Goal: Task Accomplishment & Management: Complete application form

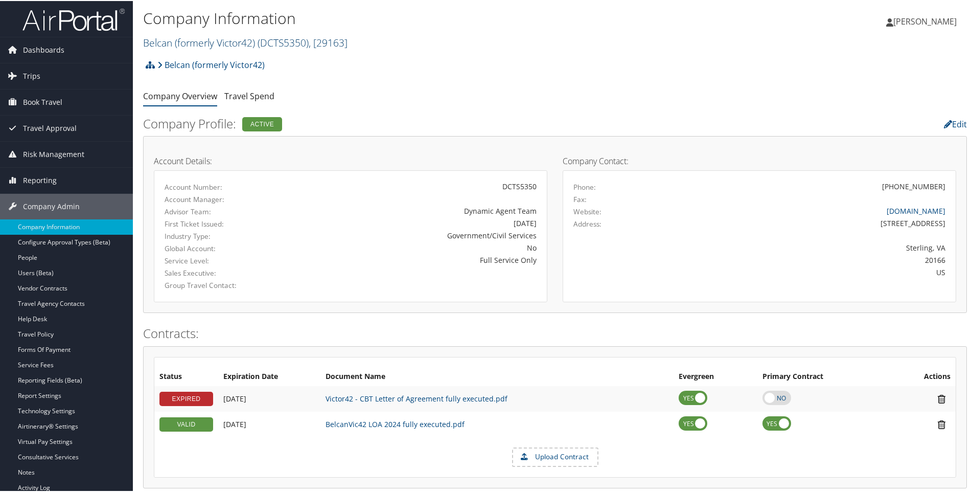
click at [164, 41] on link "Belcan (formerly Victor42) ( DCTS5350 ) , [ 29163 ]" at bounding box center [245, 42] width 204 height 14
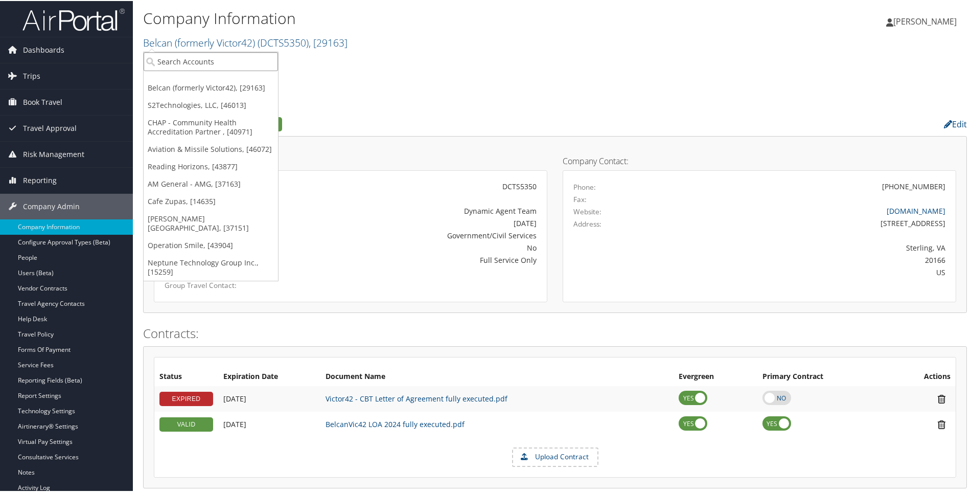
click at [164, 61] on input "search" at bounding box center [211, 60] width 134 height 19
click at [48, 338] on link "Travel Policy" at bounding box center [66, 332] width 133 height 15
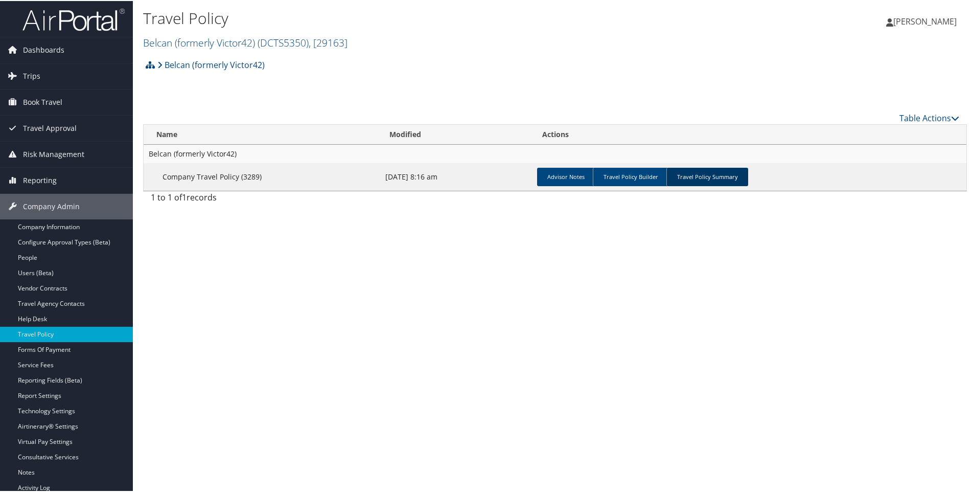
click at [696, 179] on link "Travel Policy Summary" at bounding box center [707, 176] width 82 height 18
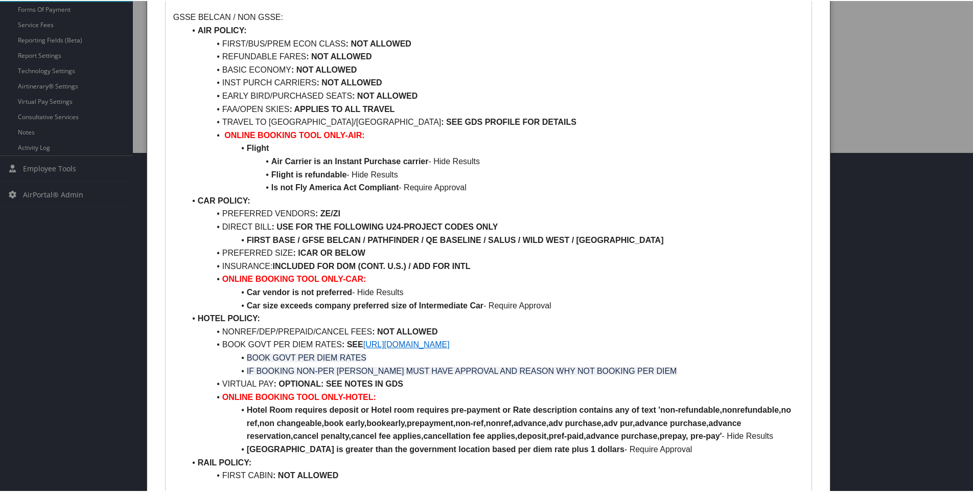
scroll to position [358, 0]
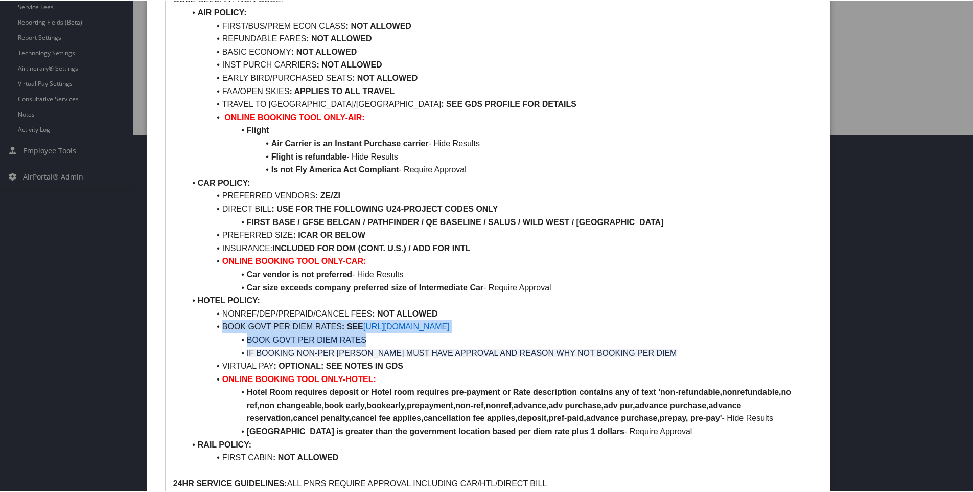
drag, startPoint x: 220, startPoint y: 323, endPoint x: 529, endPoint y: 341, distance: 309.1
click at [529, 341] on ul "AIR POLICY: FIRST/BUS/PREM ECON CLASS : NOT ALLOWED REFUNDABLE FARES : NOT ALLO…" at bounding box center [488, 234] width 631 height 458
copy ul "BOOK GOVT PER DIEM RATES : SEE https://www.gsa.gov/travel/plan-book/per-diem-ra…"
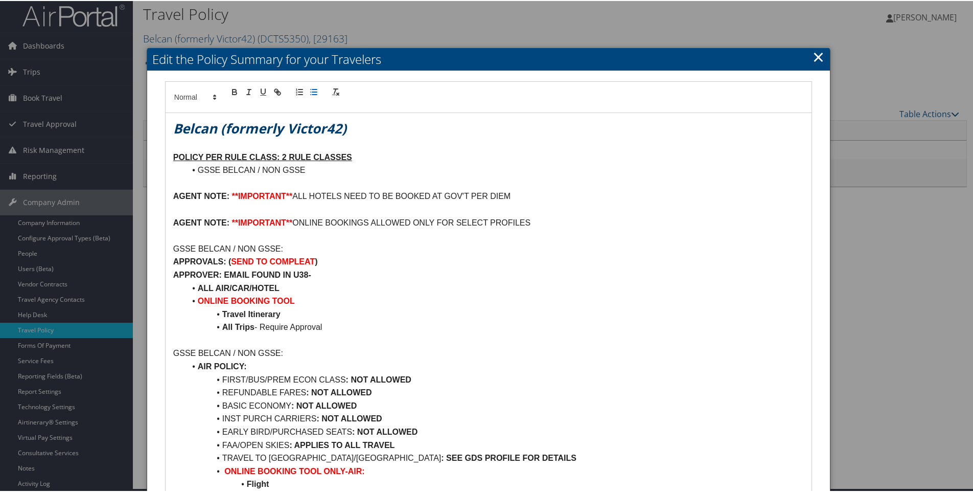
scroll to position [0, 0]
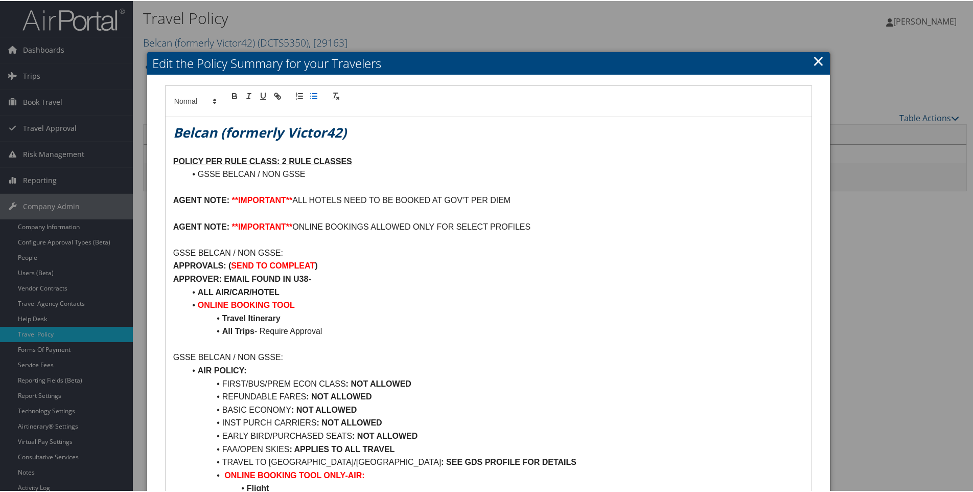
copy ul "BOOK GOVT PER DIEM RATES : SEE https://www.gsa.gov/travel/plan-book/per-diem-ra…"
click at [815, 61] on link "×" at bounding box center [818, 60] width 12 height 20
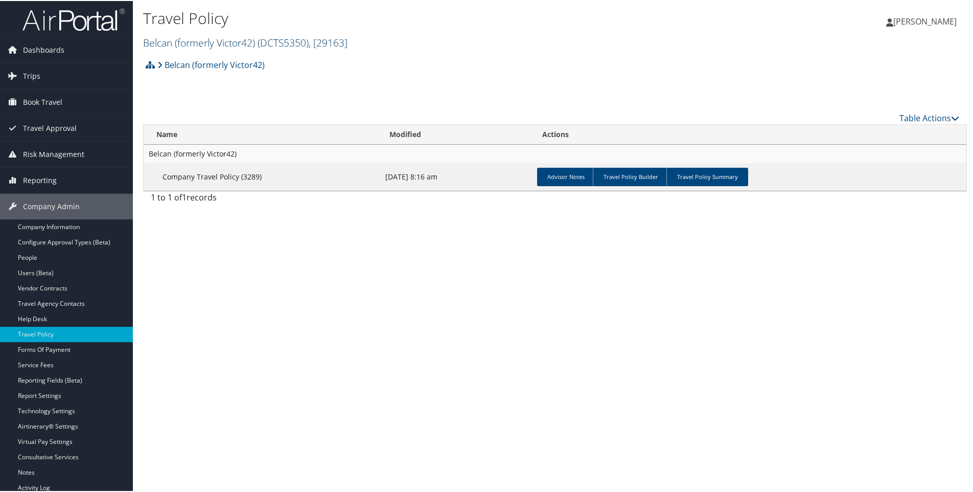
click at [152, 44] on link "Belcan (formerly Victor42) ( DCTS5350 ) , [ 29163 ]" at bounding box center [245, 42] width 204 height 14
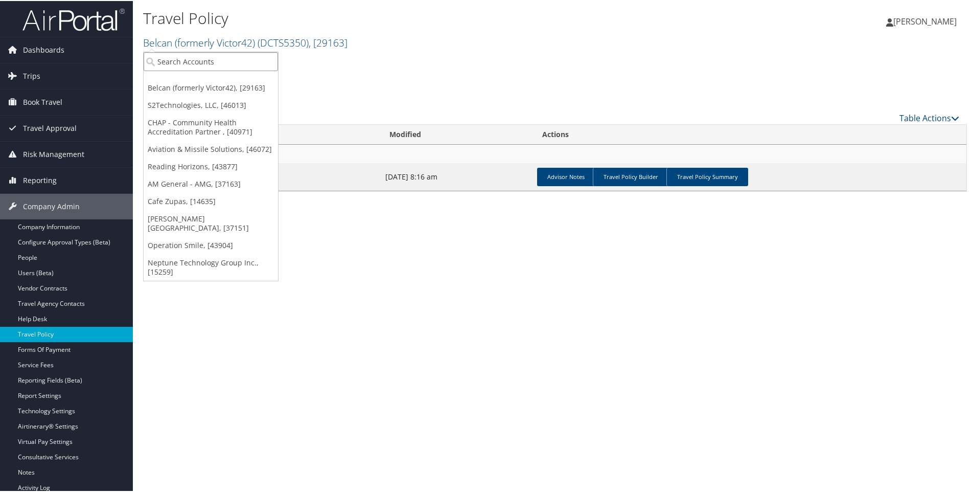
click at [156, 62] on input "search" at bounding box center [211, 60] width 134 height 19
type input "NSK"
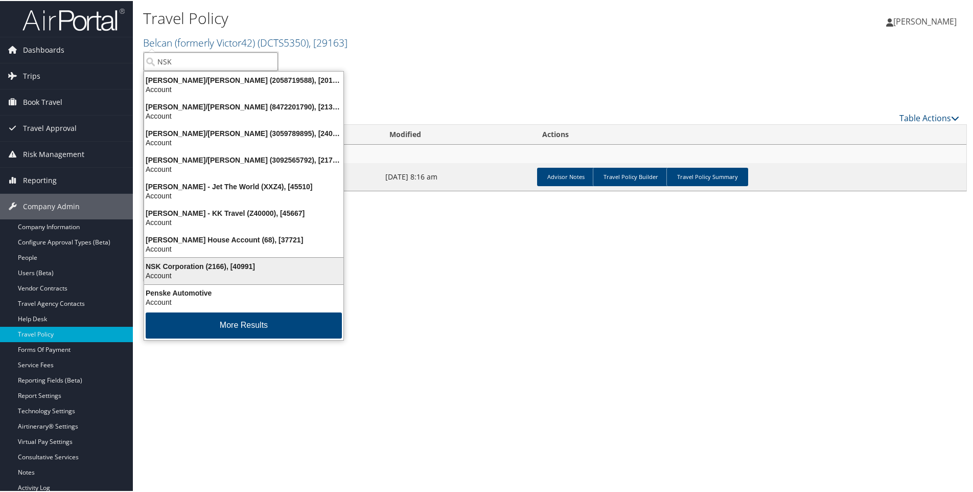
click at [179, 266] on div "NSK Corporation (2166), [40991]" at bounding box center [244, 265] width 212 height 9
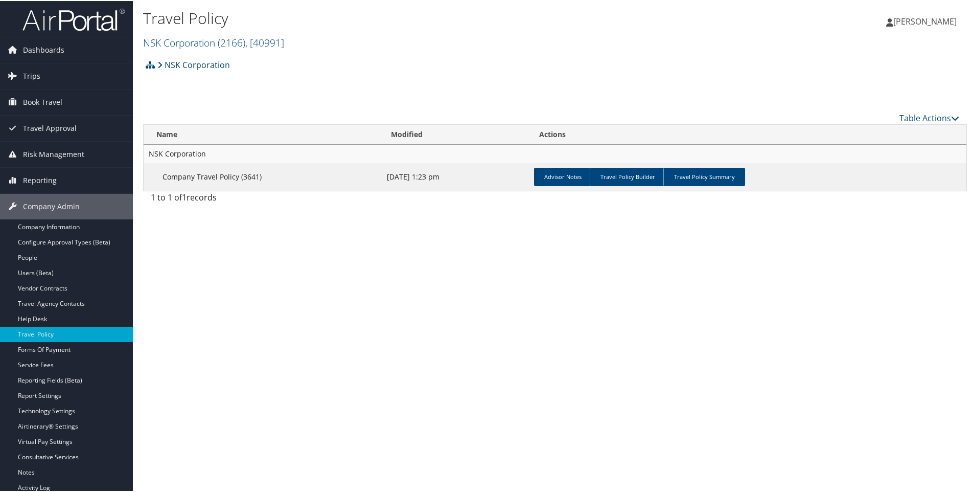
click at [715, 178] on link "Travel Policy Summary" at bounding box center [704, 176] width 82 height 18
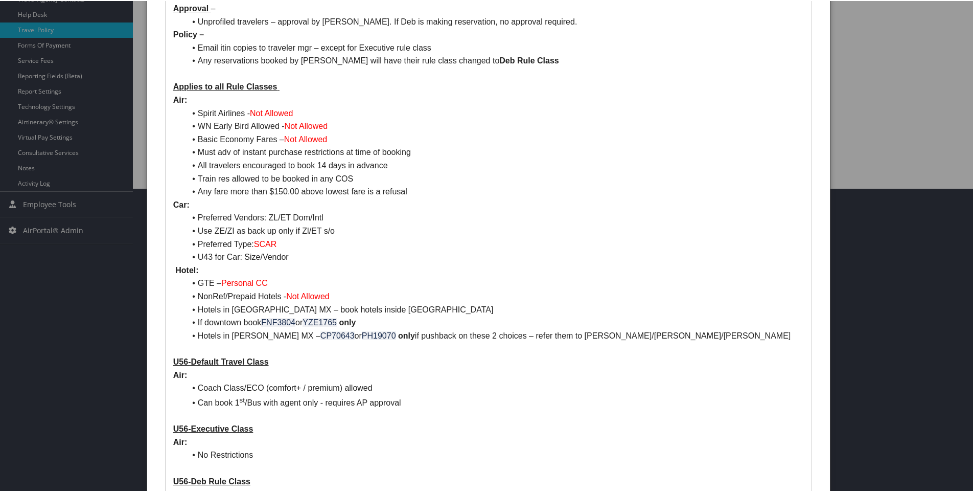
scroll to position [307, 0]
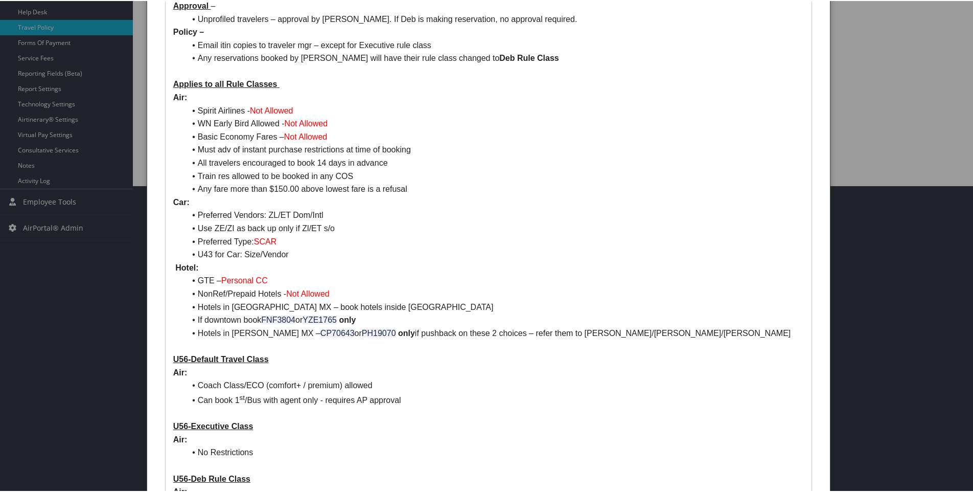
click at [219, 278] on li "GTE – Personal CC" at bounding box center [494, 279] width 618 height 13
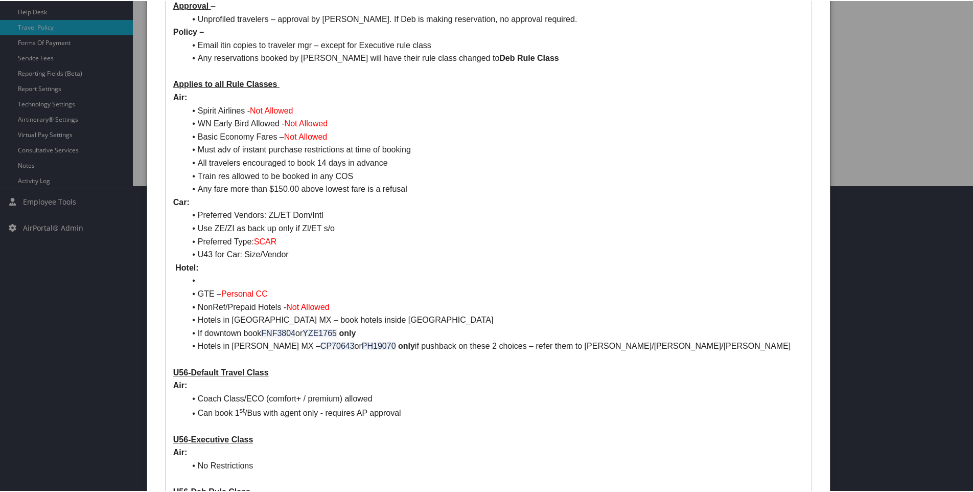
click at [221, 278] on li at bounding box center [494, 279] width 618 height 13
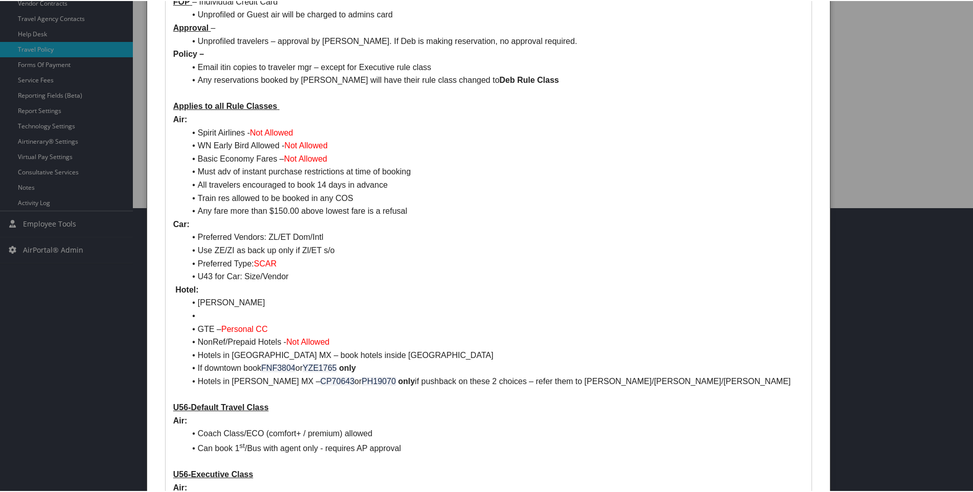
scroll to position [358, 0]
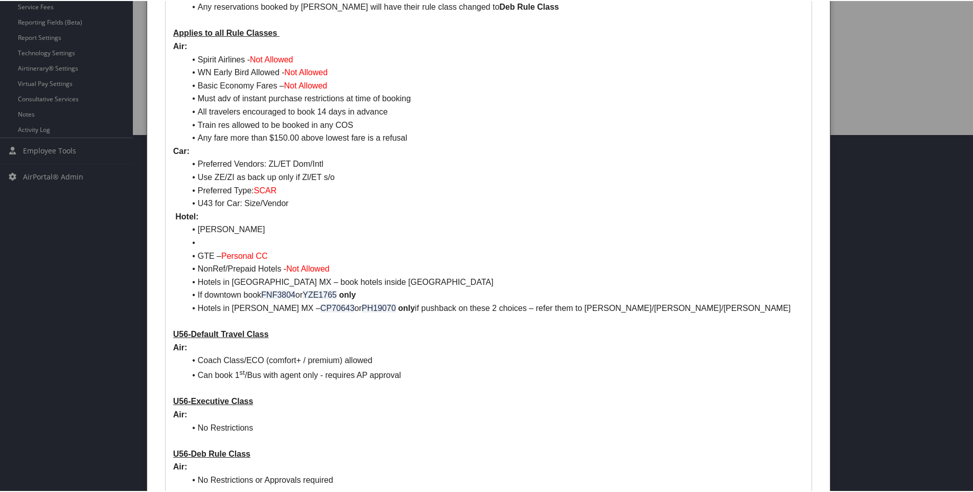
drag, startPoint x: 220, startPoint y: 226, endPoint x: 289, endPoint y: 229, distance: 69.5
click at [289, 229] on li "KATHY WESTFALL" at bounding box center [494, 228] width 618 height 13
click at [222, 229] on span "·" at bounding box center [221, 228] width 2 height 9
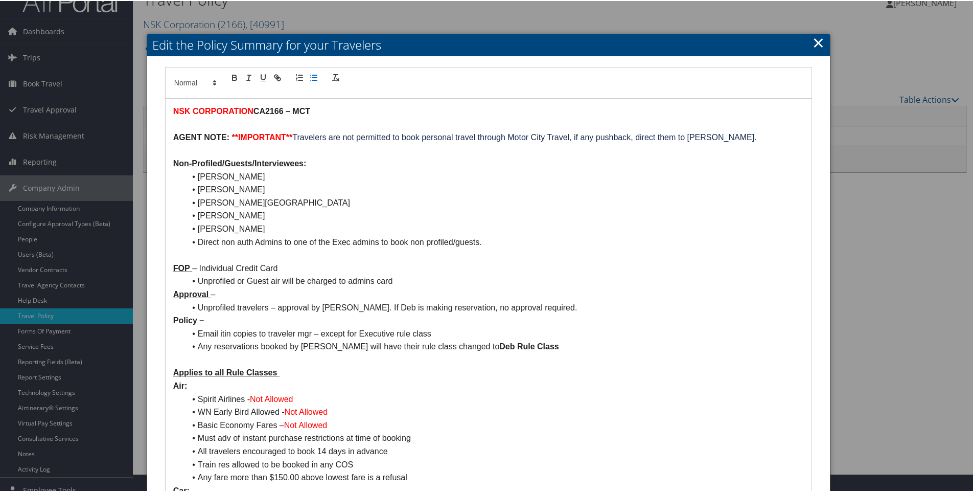
scroll to position [0, 0]
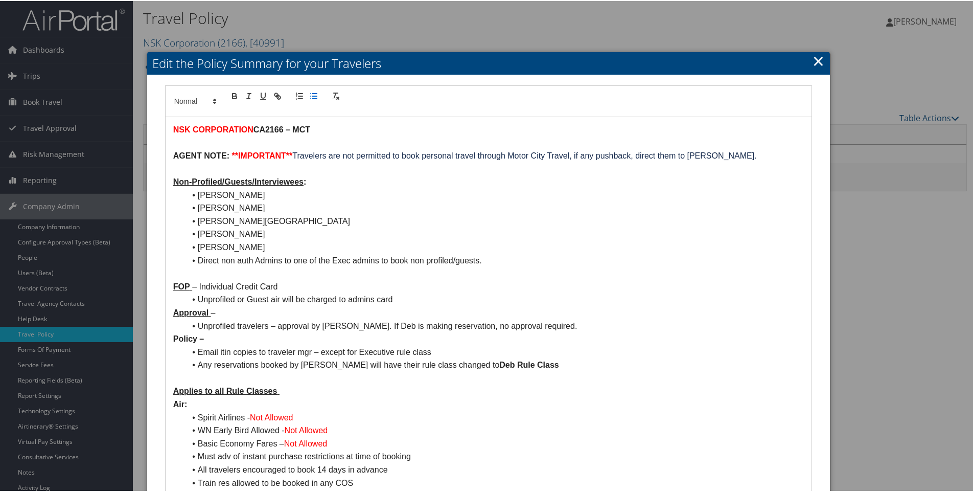
click at [816, 58] on link "×" at bounding box center [818, 60] width 12 height 20
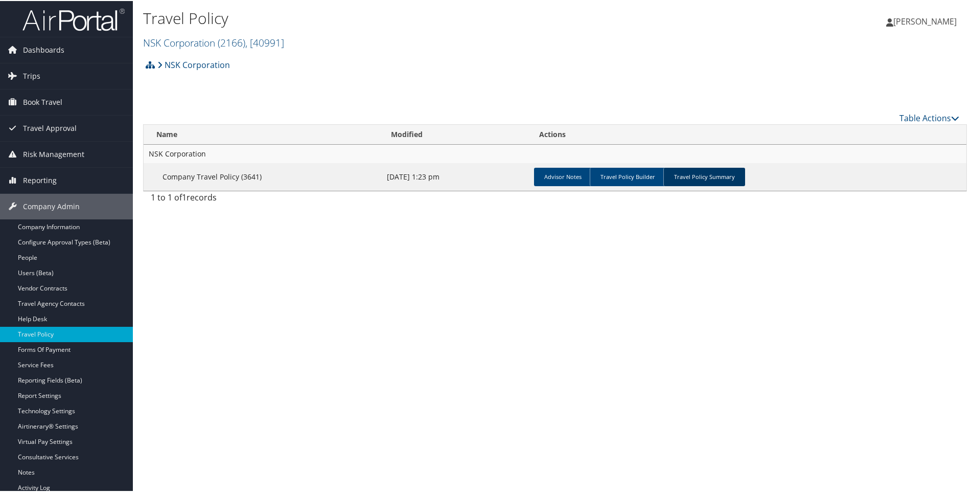
click at [713, 177] on link "Travel Policy Summary" at bounding box center [704, 176] width 82 height 18
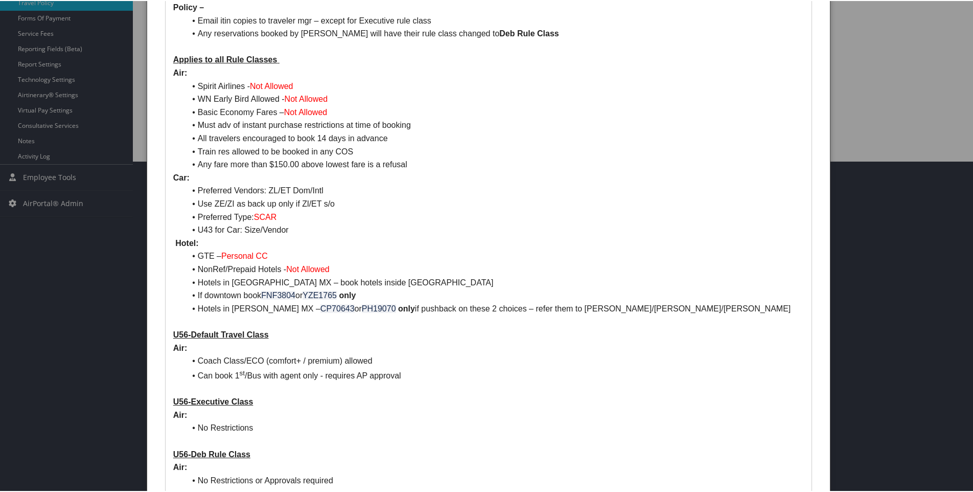
scroll to position [327, 0]
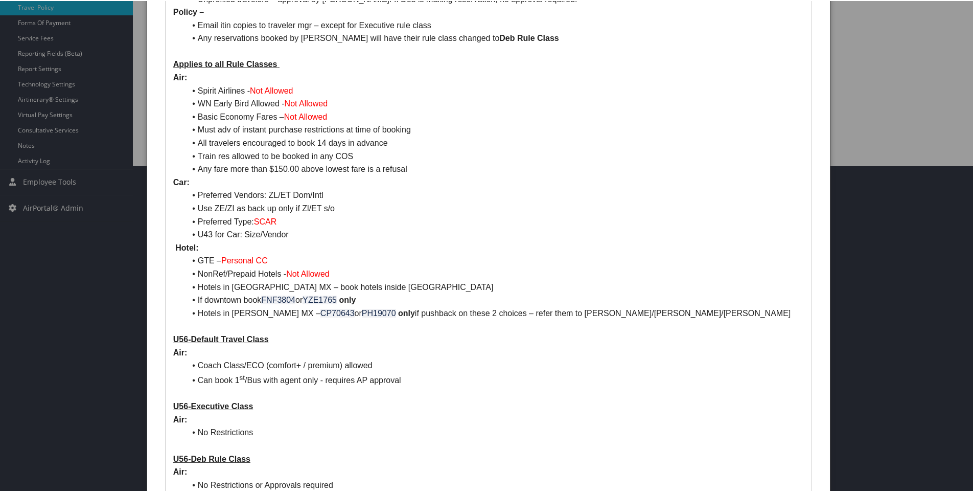
click at [330, 272] on span "Not Allowed" at bounding box center [307, 272] width 43 height 9
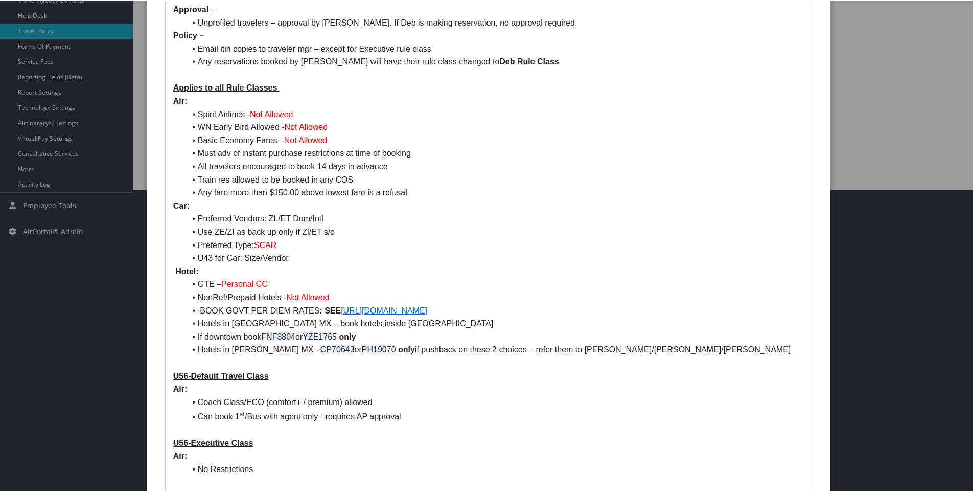
scroll to position [307, 0]
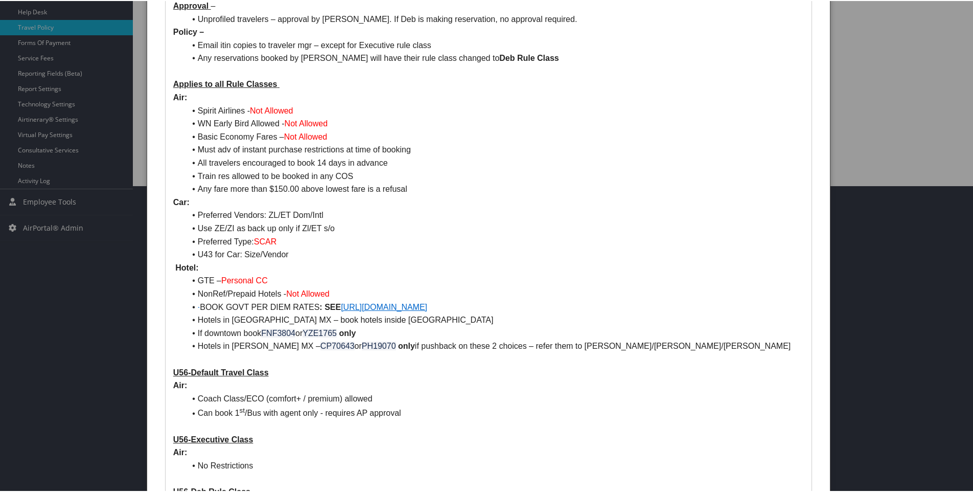
click at [198, 307] on span "·" at bounding box center [199, 305] width 2 height 9
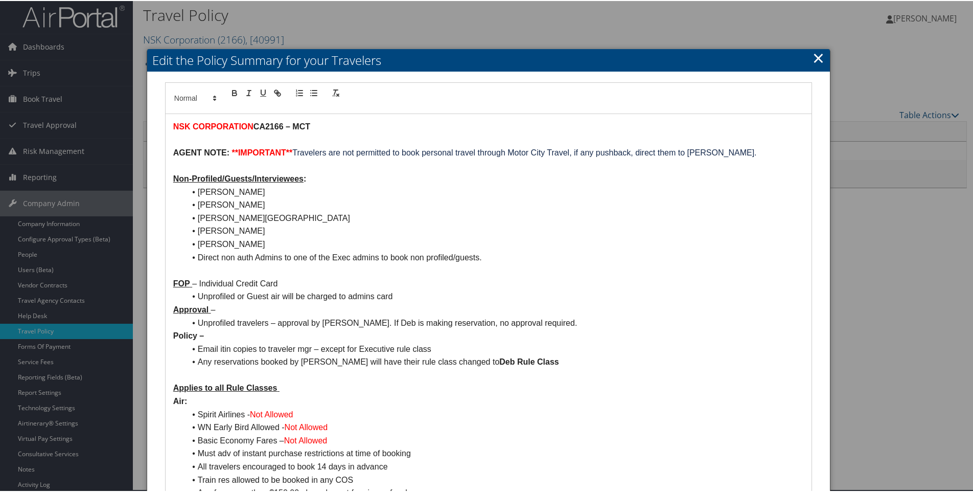
scroll to position [0, 0]
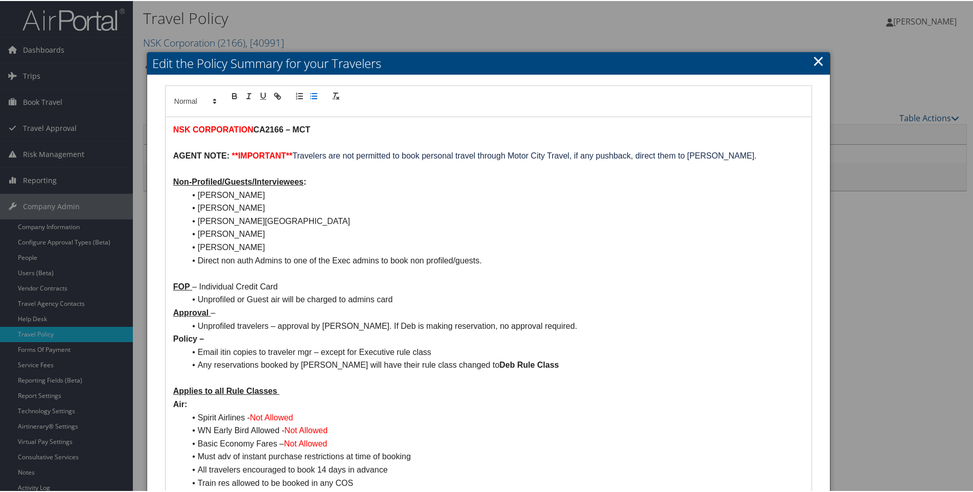
click at [313, 98] on line "button" at bounding box center [314, 98] width 5 height 0
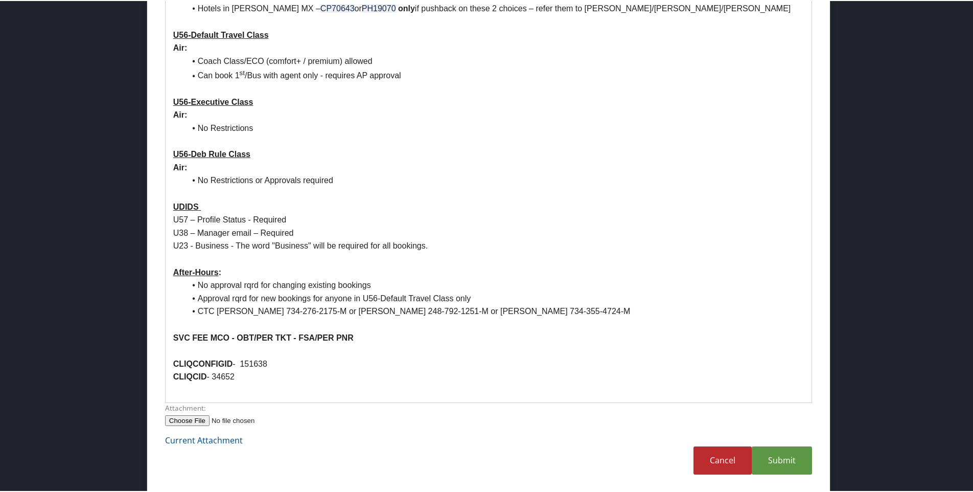
scroll to position [646, 0]
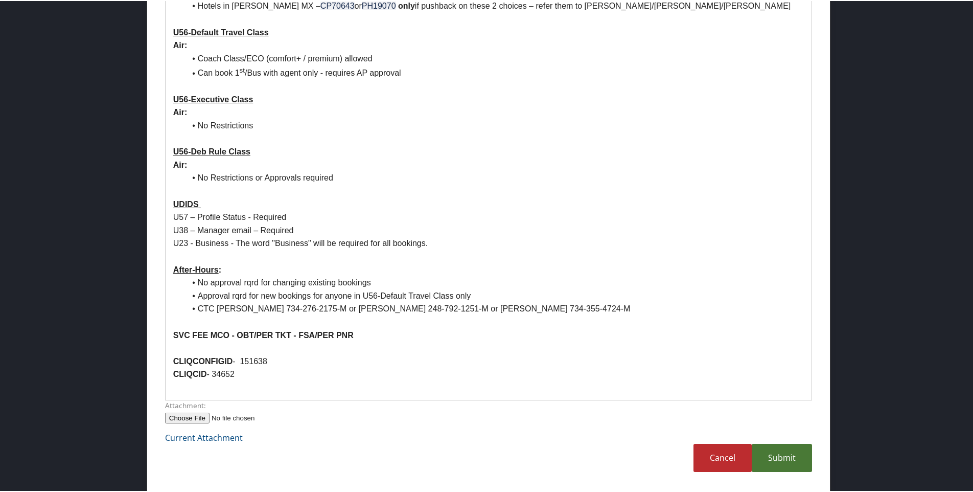
click at [770, 451] on link "Submit" at bounding box center [782, 457] width 60 height 28
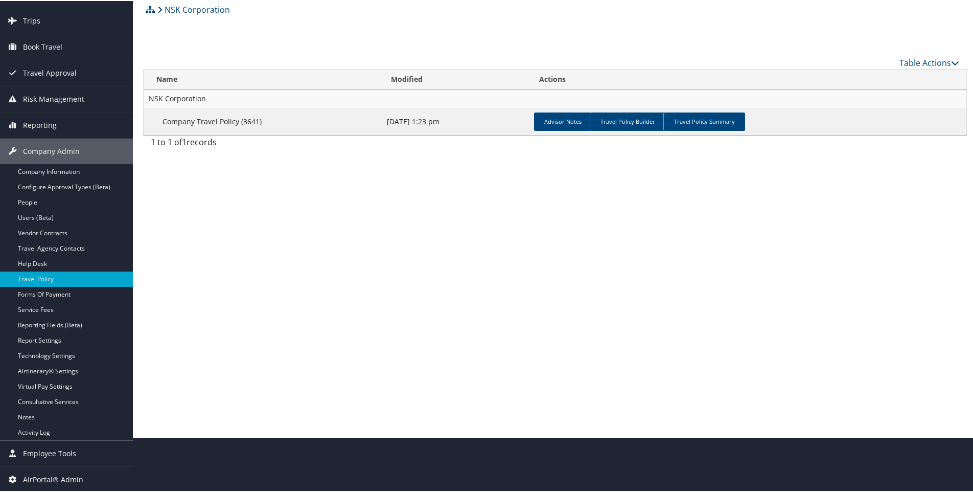
scroll to position [0, 0]
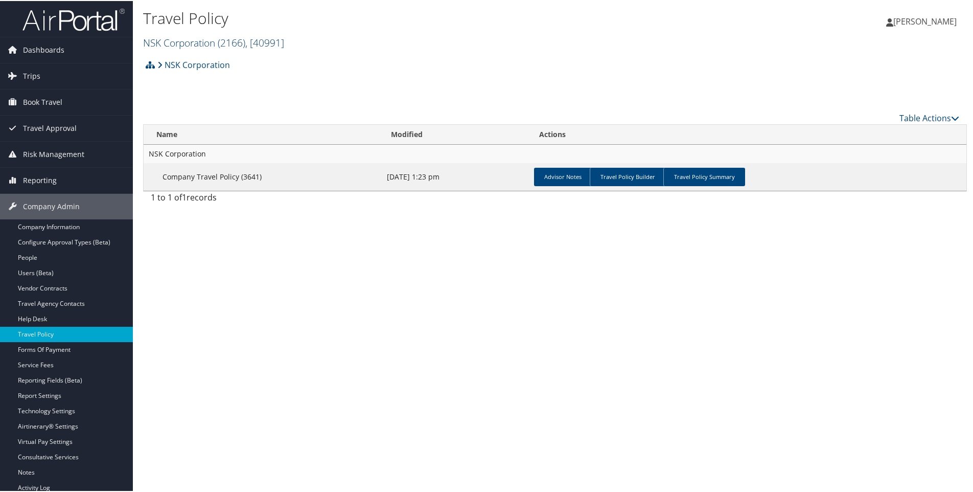
click at [161, 42] on link "NSK Corporation ( 2166 ) , [ 40991 ]" at bounding box center [213, 42] width 141 height 14
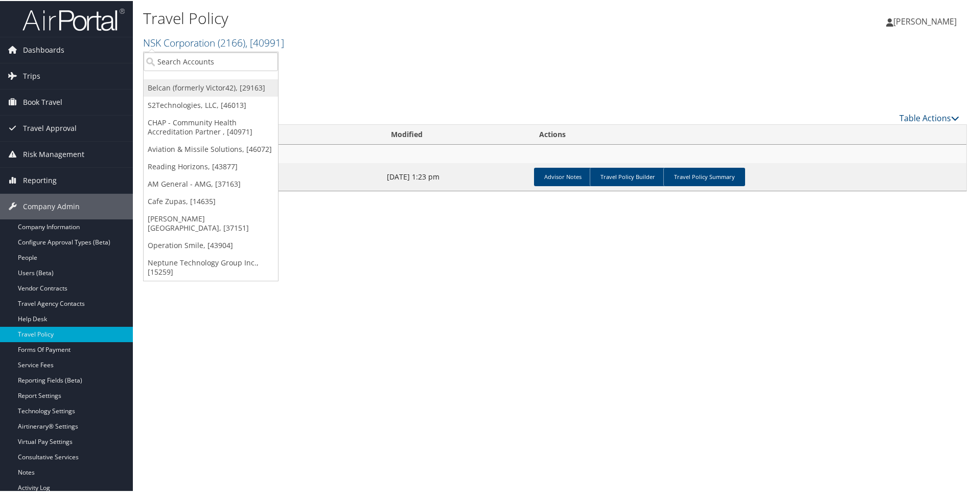
click at [166, 88] on link "Belcan (formerly Victor42), [29163]" at bounding box center [211, 86] width 134 height 17
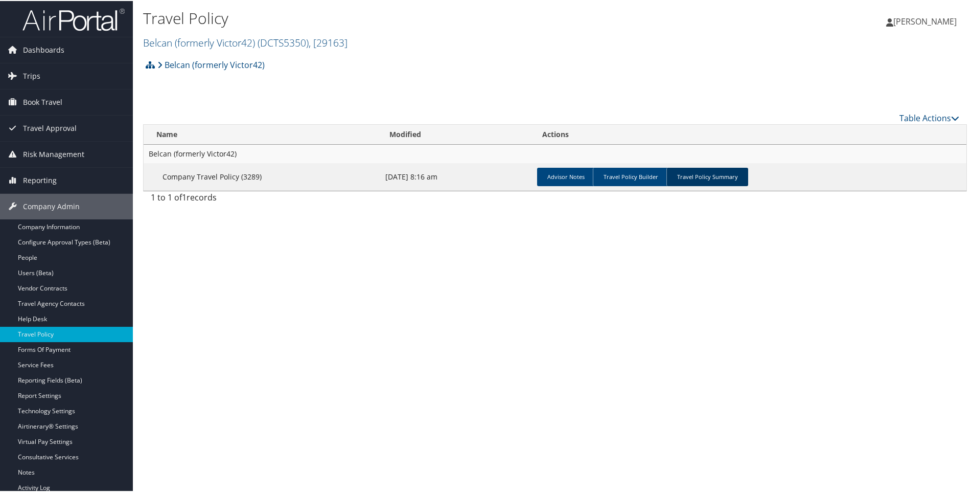
click at [703, 184] on link "Travel Policy Summary" at bounding box center [707, 176] width 82 height 18
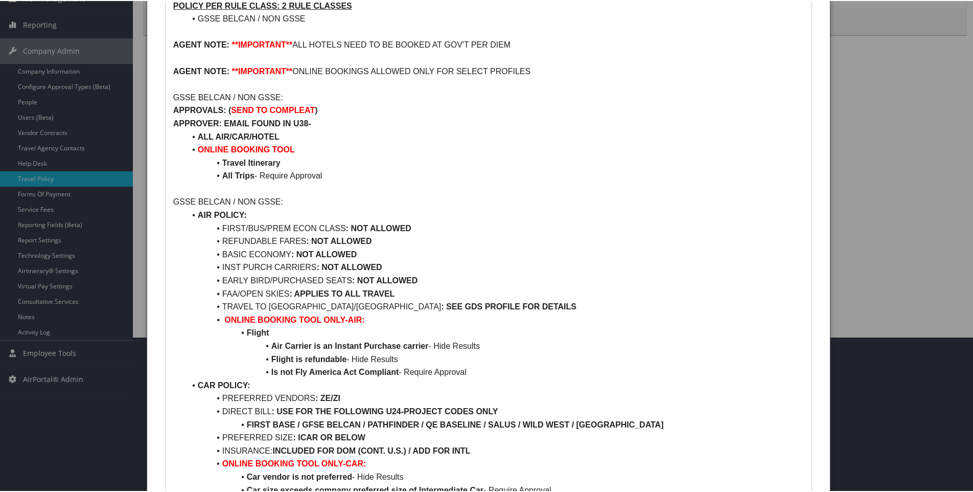
scroll to position [307, 0]
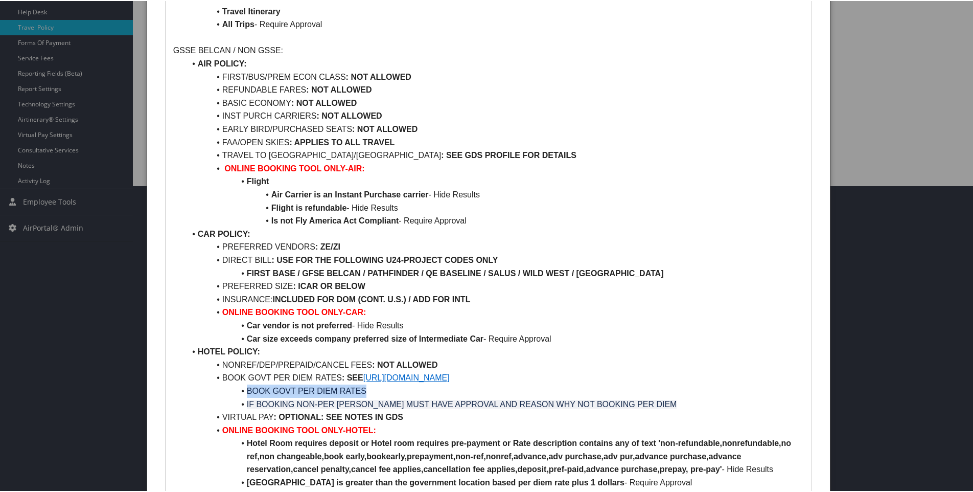
drag, startPoint x: 245, startPoint y: 390, endPoint x: 370, endPoint y: 388, distance: 124.7
click at [370, 388] on li "BOOK GOVT PER DIEM RATES" at bounding box center [494, 389] width 618 height 13
copy span "BOOK GOVT PER DIEM RATES"
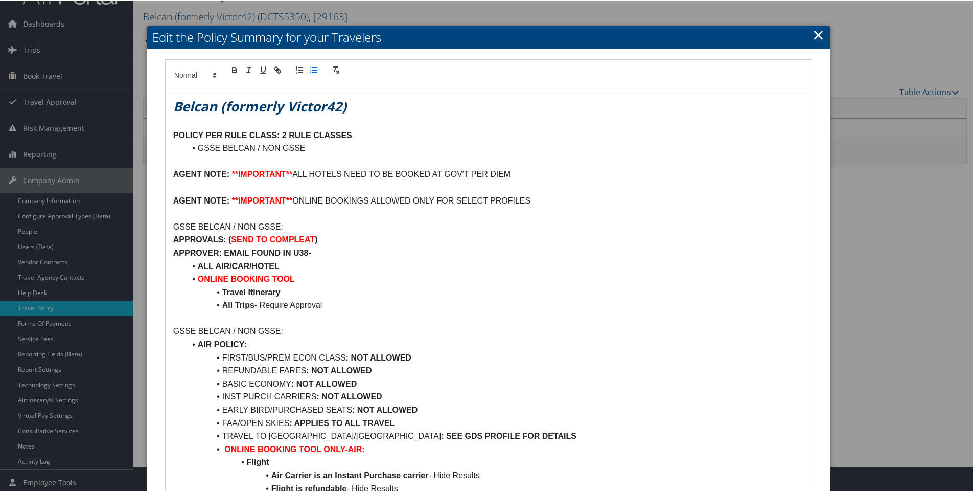
scroll to position [0, 0]
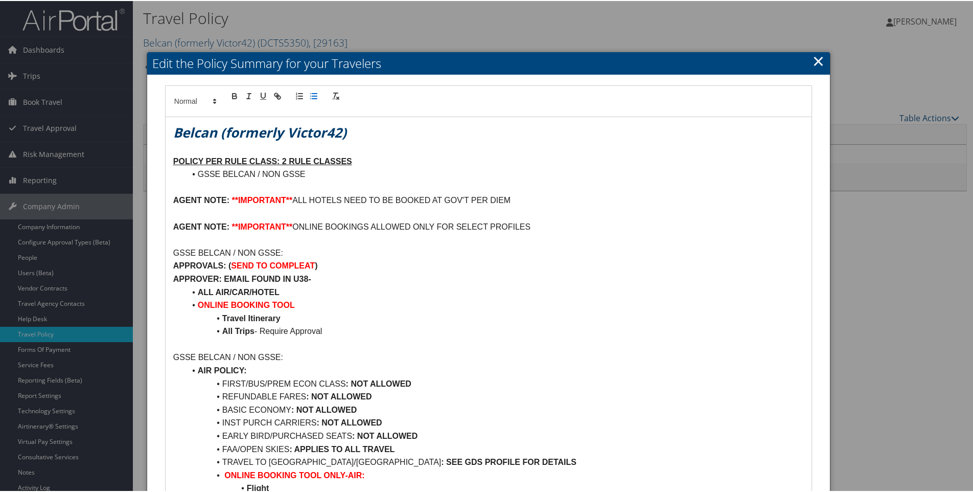
click at [817, 61] on link "×" at bounding box center [818, 60] width 12 height 20
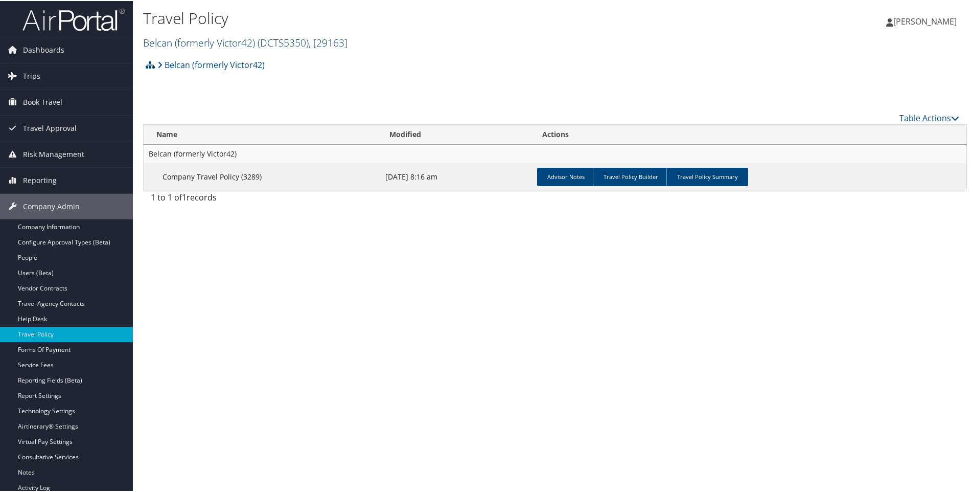
click at [168, 40] on link "Belcan (formerly Victor42) ( DCTS5350 ) , [ 29163 ]" at bounding box center [245, 42] width 204 height 14
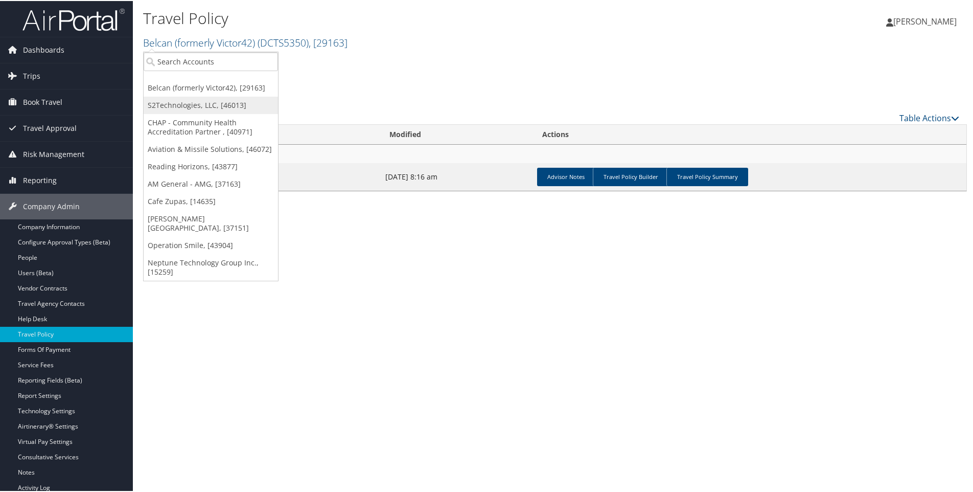
click at [159, 102] on link "S2Technologies, LLC, [46013]" at bounding box center [211, 104] width 134 height 17
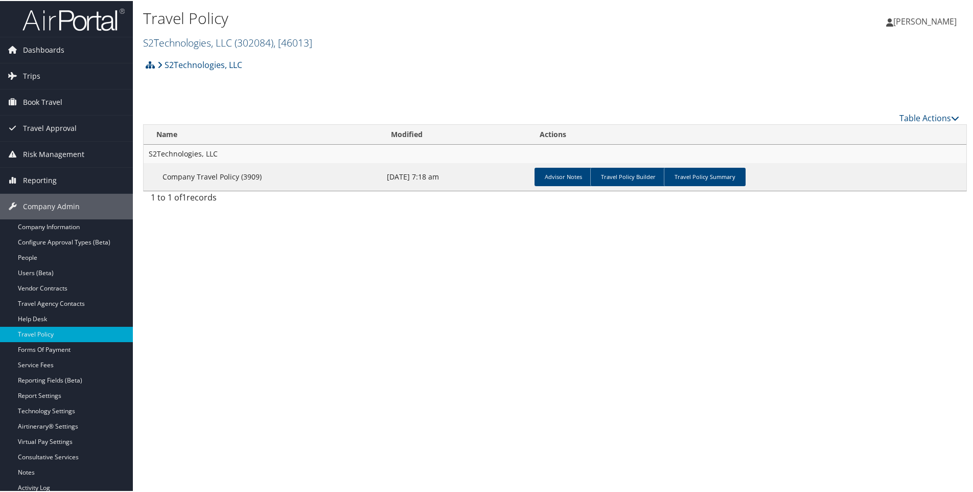
click at [173, 40] on link "S2Technologies, LLC ( 302084 ) , [ 46013 ]" at bounding box center [227, 42] width 169 height 14
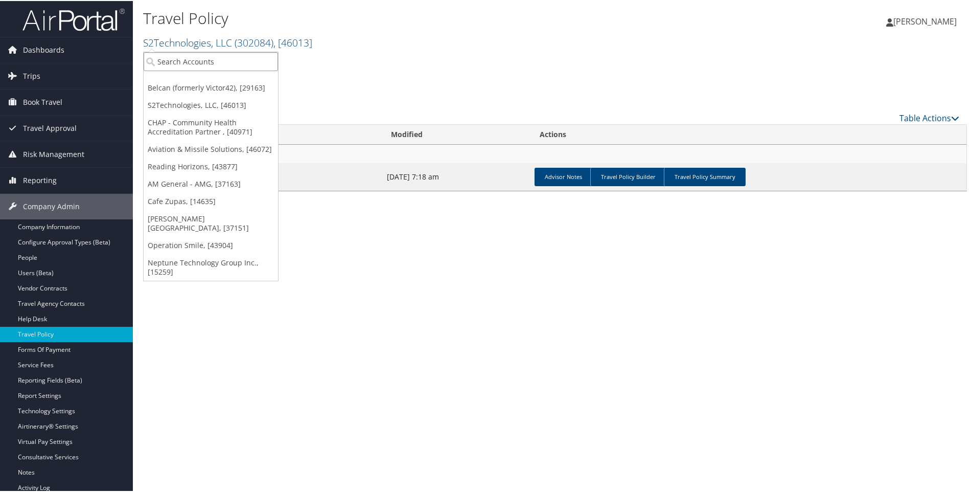
click at [170, 59] on input "search" at bounding box center [211, 60] width 134 height 19
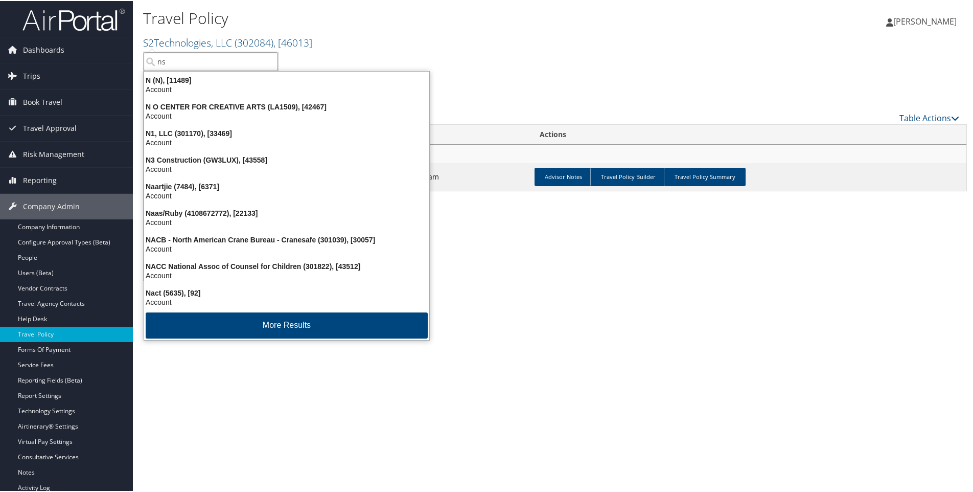
type input "nsk"
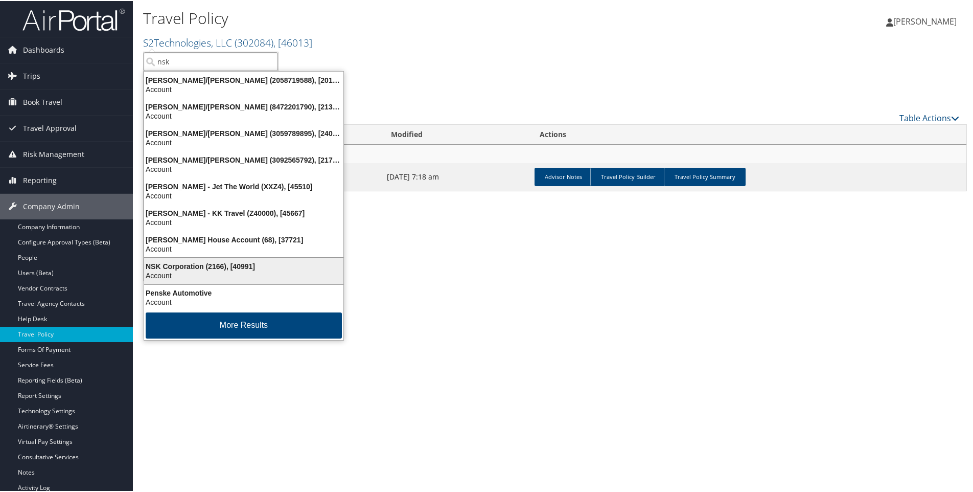
click at [179, 267] on div "NSK Corporation (2166), [40991]" at bounding box center [244, 265] width 212 height 9
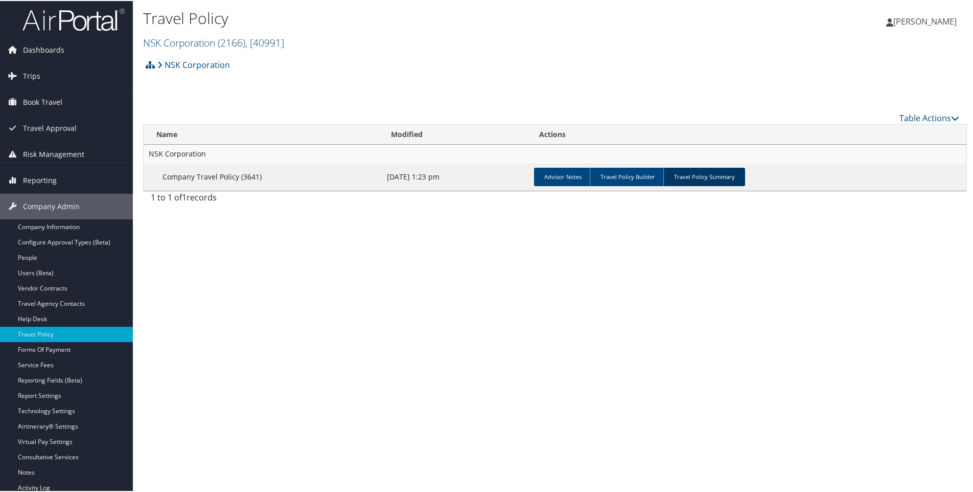
click at [712, 178] on link "Travel Policy Summary" at bounding box center [704, 176] width 82 height 18
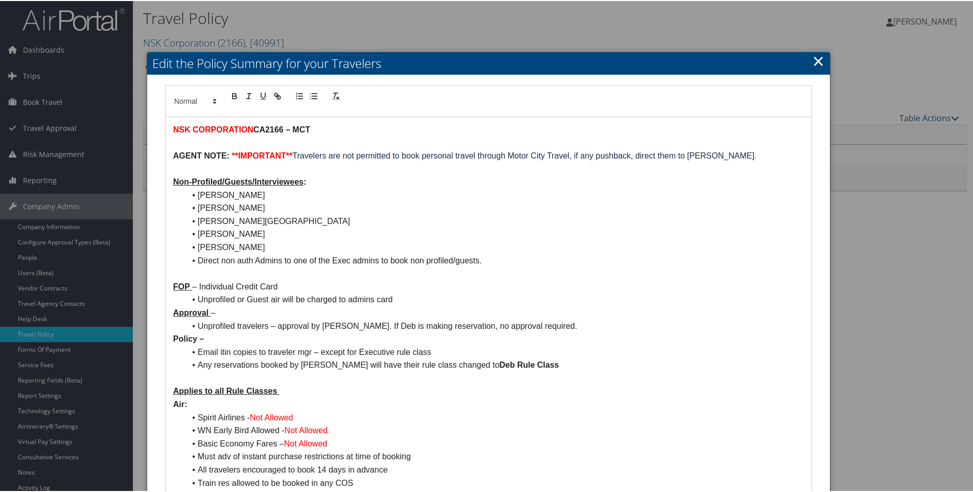
click at [812, 60] on link "×" at bounding box center [818, 60] width 12 height 20
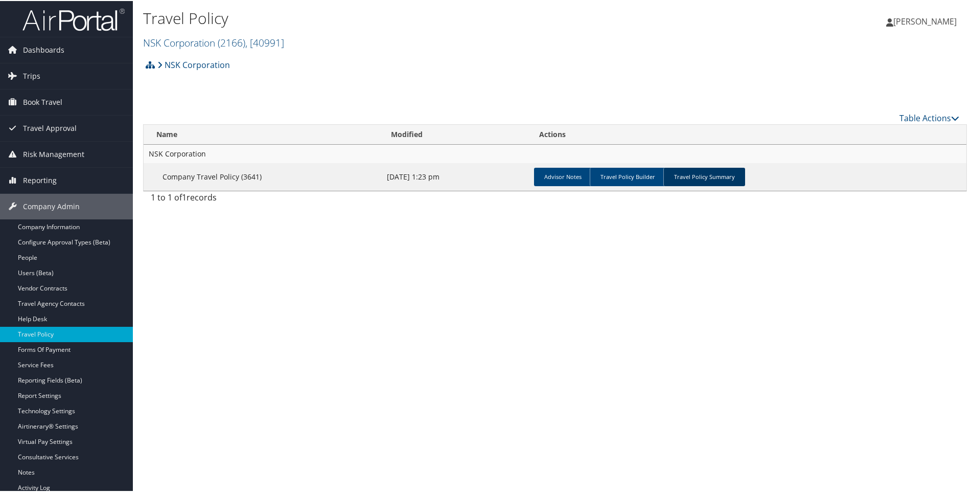
click at [710, 175] on link "Travel Policy Summary" at bounding box center [704, 176] width 82 height 18
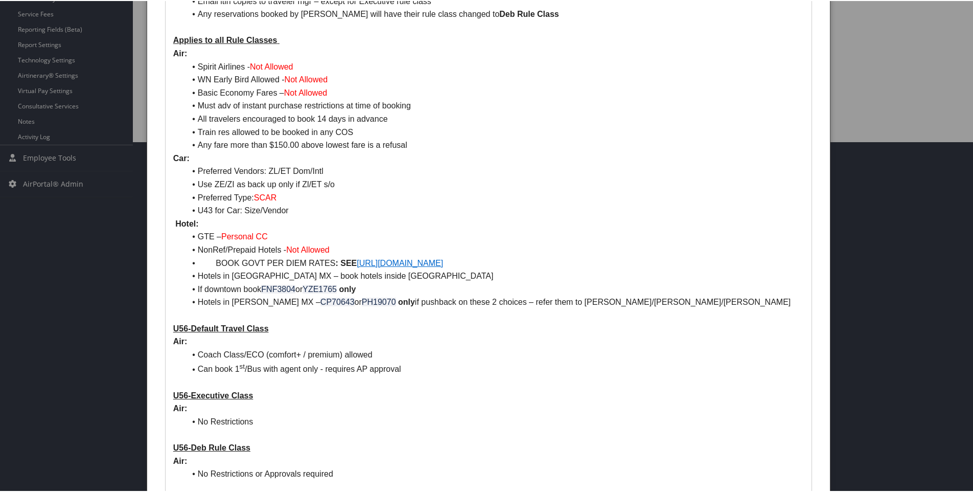
scroll to position [358, 0]
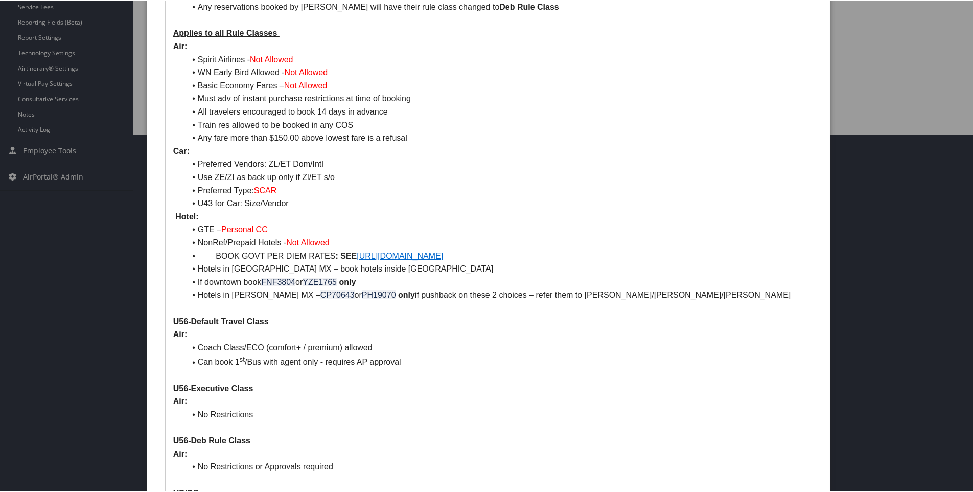
drag, startPoint x: 238, startPoint y: 252, endPoint x: 553, endPoint y: 251, distance: 315.8
click at [553, 251] on li "BOOK GOVT PER DIEM RATES : SEE [URL][DOMAIN_NAME]" at bounding box center [494, 254] width 618 height 13
copy li "BOOK GOVT PER DIEM RATES : SEE [URL][DOMAIN_NAME]"
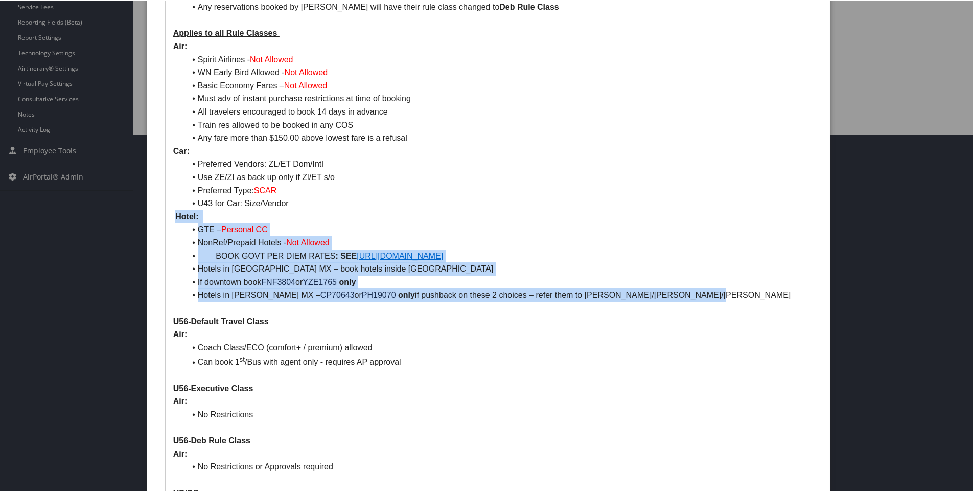
drag, startPoint x: 174, startPoint y: 212, endPoint x: 698, endPoint y: 291, distance: 529.8
click at [698, 291] on div "NSK CORPORATION CA2166 – MCT AGENT NOTE: **IMPORTANT** Travelers are not permit…" at bounding box center [489, 222] width 646 height 929
copy div "Hotel: GTE – Personal CC NonRef/Prepaid Hotels - Not Allowed BOOK GOVT PER DIEM…"
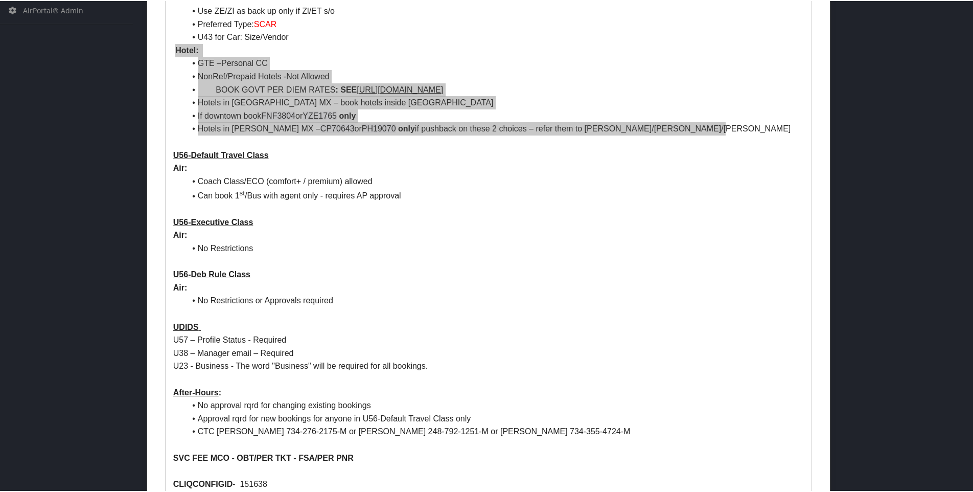
scroll to position [646, 0]
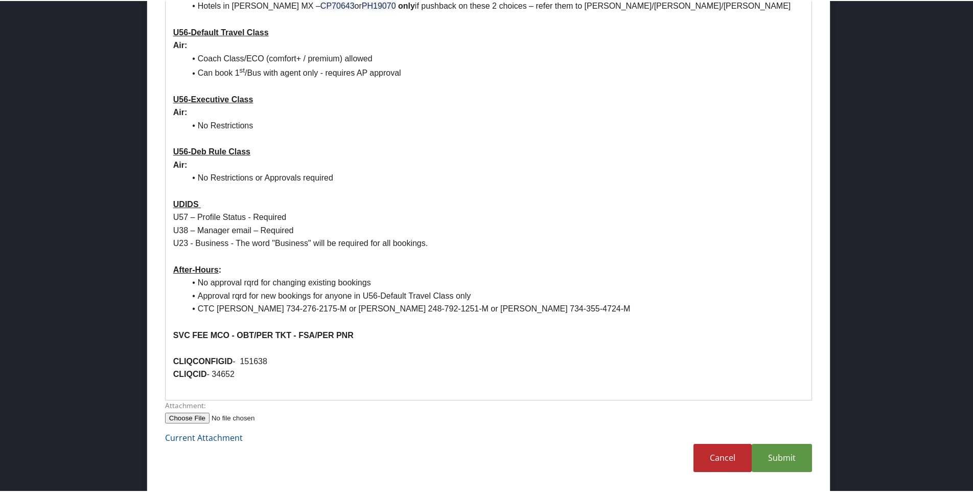
click at [615, 313] on li "CTC Ed Jabri 734-276-2175-M or Deb Dombrowski 248-792-1251-M or K C Walbridge 7…" at bounding box center [494, 307] width 618 height 13
click at [773, 460] on link "Submit" at bounding box center [782, 457] width 60 height 28
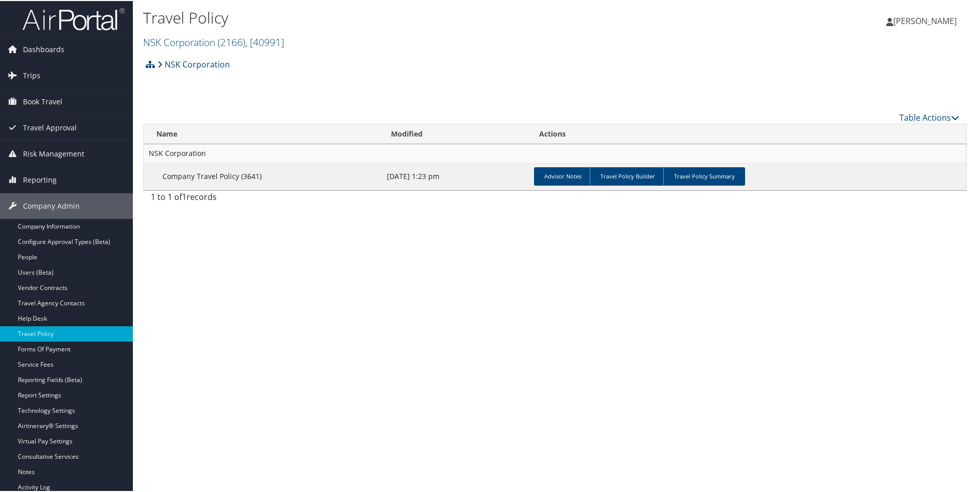
scroll to position [0, 0]
click at [192, 42] on link "NSK Corporation ( 2166 ) , [ 40991 ]" at bounding box center [213, 42] width 141 height 14
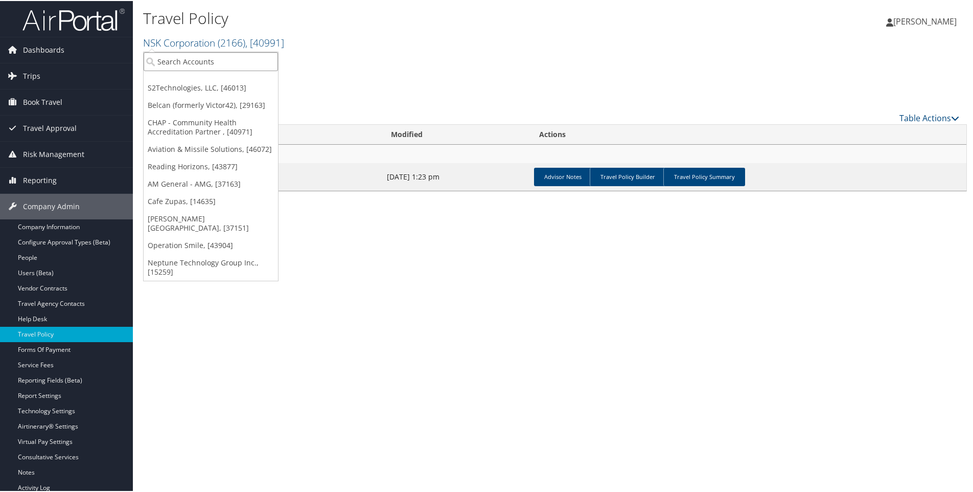
click at [173, 62] on input "search" at bounding box center [211, 60] width 134 height 19
type input "doner"
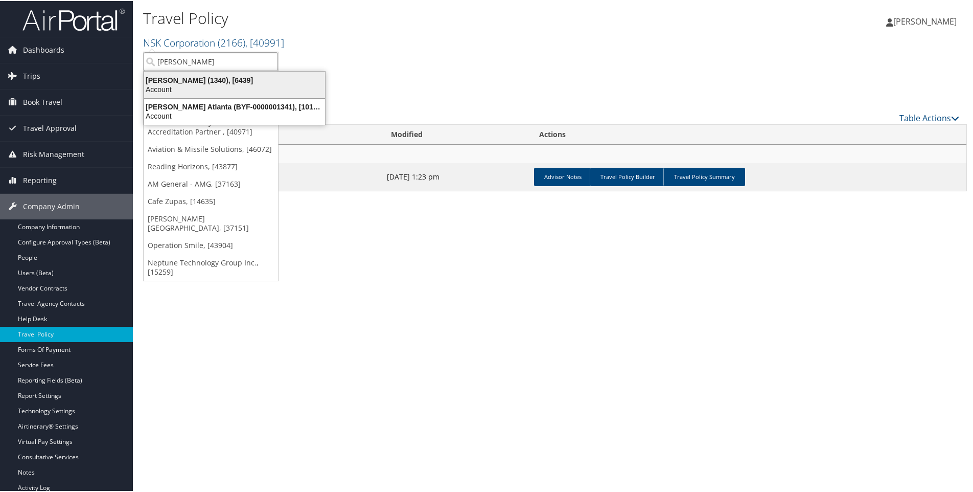
click at [185, 81] on div "Doner (1340), [6439]" at bounding box center [234, 79] width 193 height 9
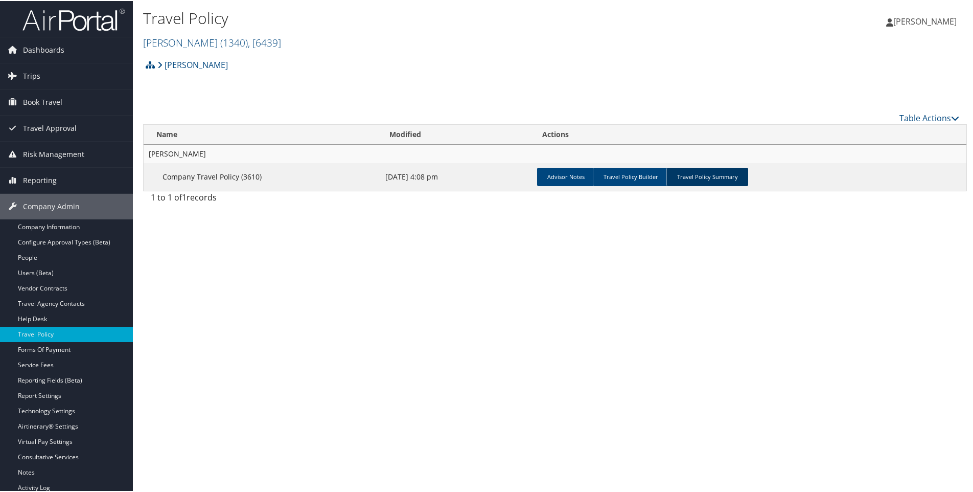
click at [703, 175] on link "Travel Policy Summary" at bounding box center [707, 176] width 82 height 18
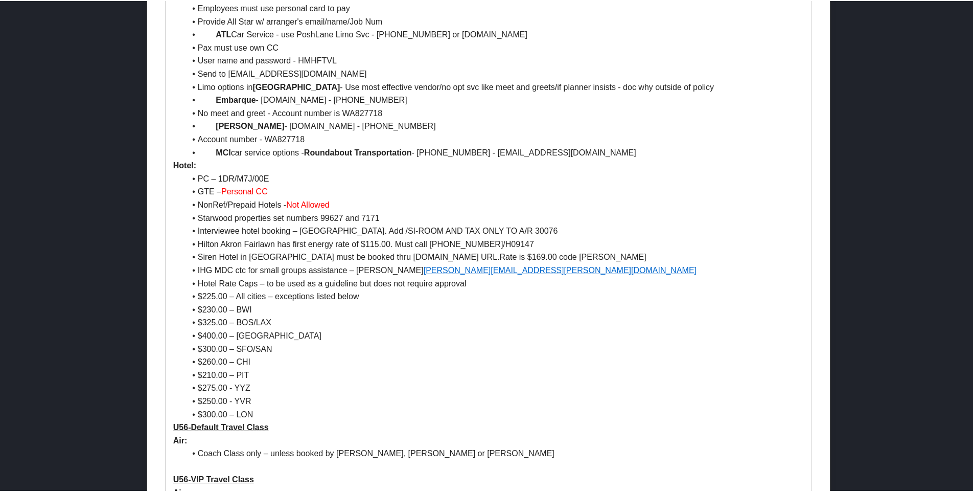
scroll to position [766, 0]
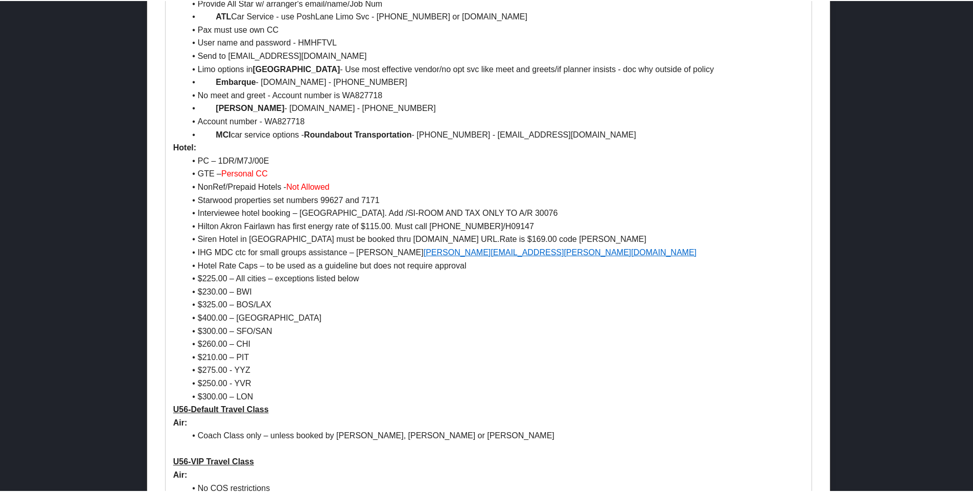
click at [529, 252] on li "IHG MDC ctc for small groups assistance – Mary Grable mary.grable@ihg.com" at bounding box center [494, 251] width 618 height 13
click at [525, 252] on li "IHG MDC ctc for small groups assistance – Mary Grable mary.grable@ihg.com" at bounding box center [494, 251] width 618 height 13
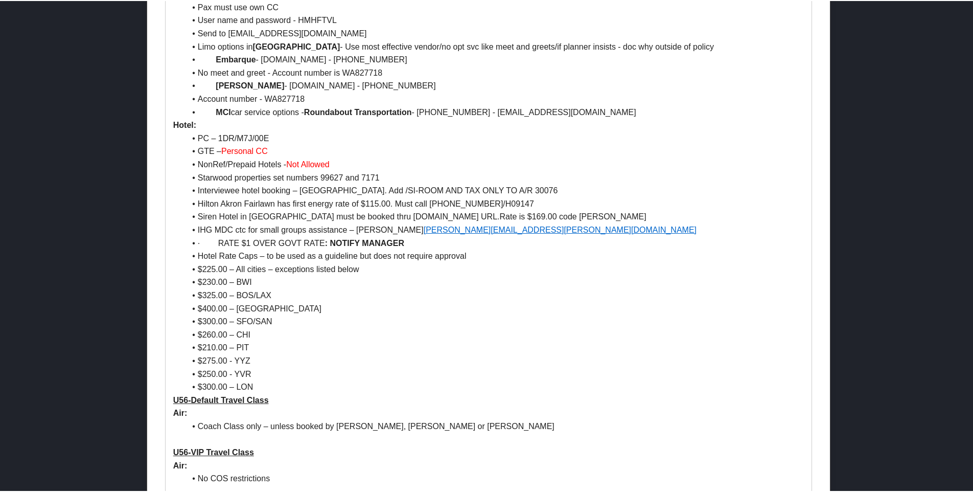
scroll to position [818, 0]
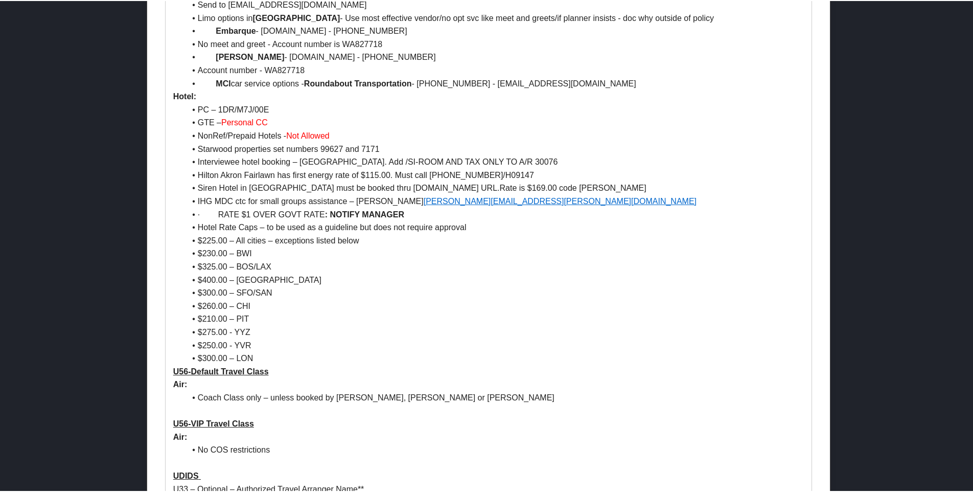
click at [195, 213] on li "· RATE $1 OVER GOVT RATE : NOTIFY MANAGER" at bounding box center [494, 213] width 618 height 13
drag, startPoint x: 231, startPoint y: 212, endPoint x: 300, endPoint y: 215, distance: 69.1
click at [300, 215] on li "Marriott Inner Harbor Baltimore MD PC-14020: Not allowed" at bounding box center [494, 213] width 618 height 13
drag, startPoint x: 173, startPoint y: 94, endPoint x: 304, endPoint y: 354, distance: 291.1
click at [304, 354] on div "DONER CA1340 – MCT Authorized TA : Chris Garretson 586-801-0055 Naveen Passey 2…" at bounding box center [489, 36] width 646 height 1477
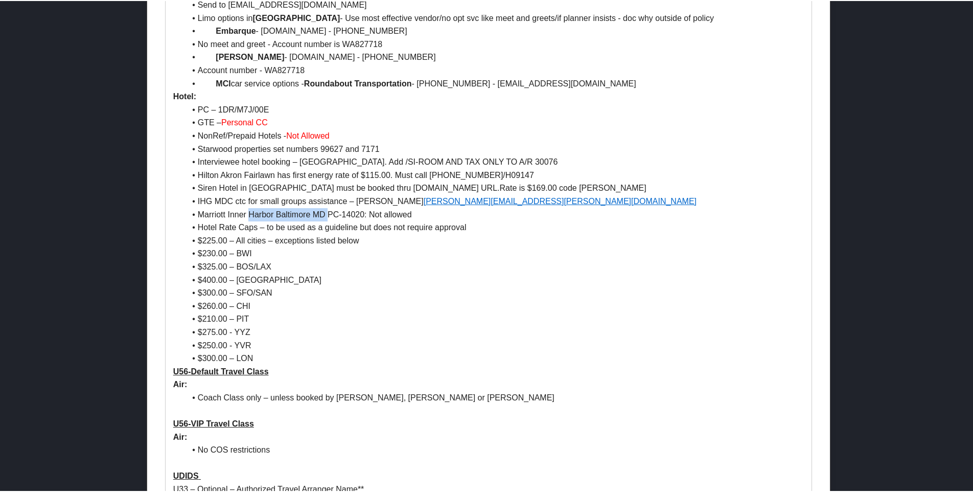
copy div "Hotel: PC – 1DR/M7J/00E GTE – Personal CC NonRef/Prepaid Hotels - Not Allowed S…"
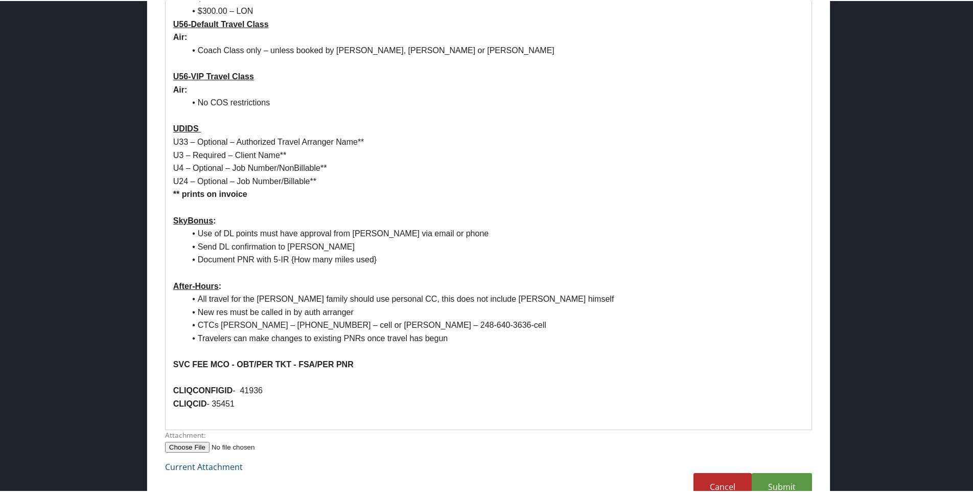
scroll to position [1194, 0]
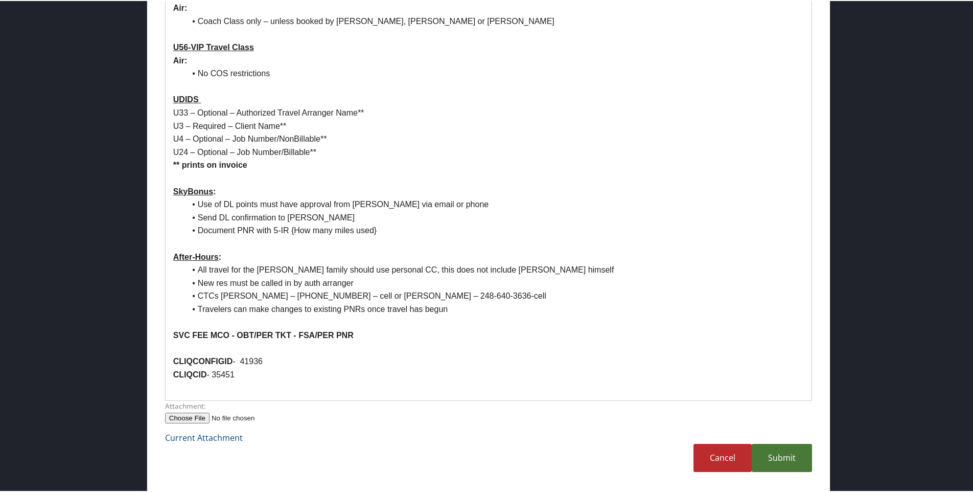
click at [785, 460] on link "Submit" at bounding box center [782, 457] width 60 height 28
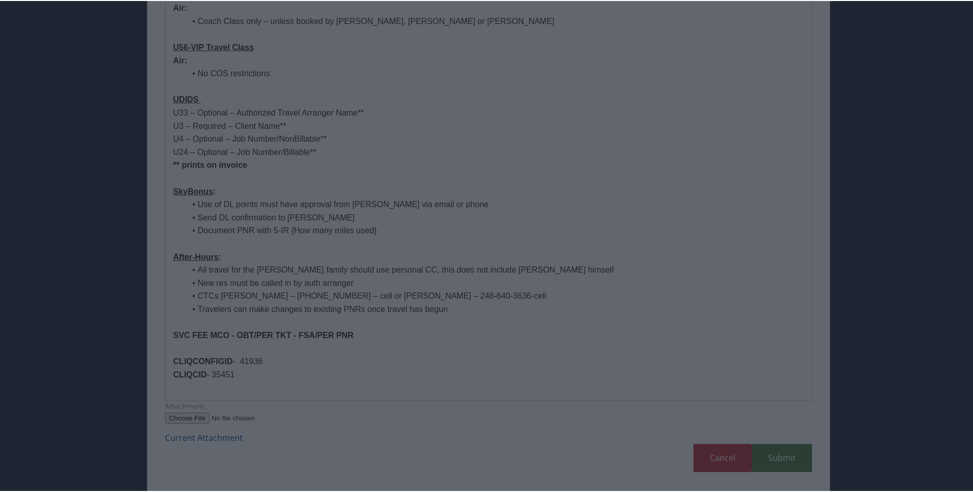
scroll to position [55, 0]
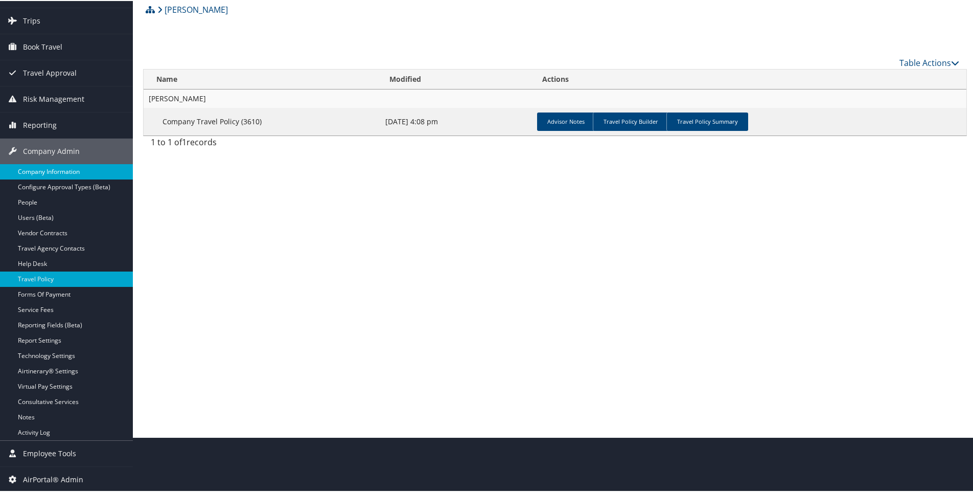
click at [34, 168] on link "Company Information" at bounding box center [66, 170] width 133 height 15
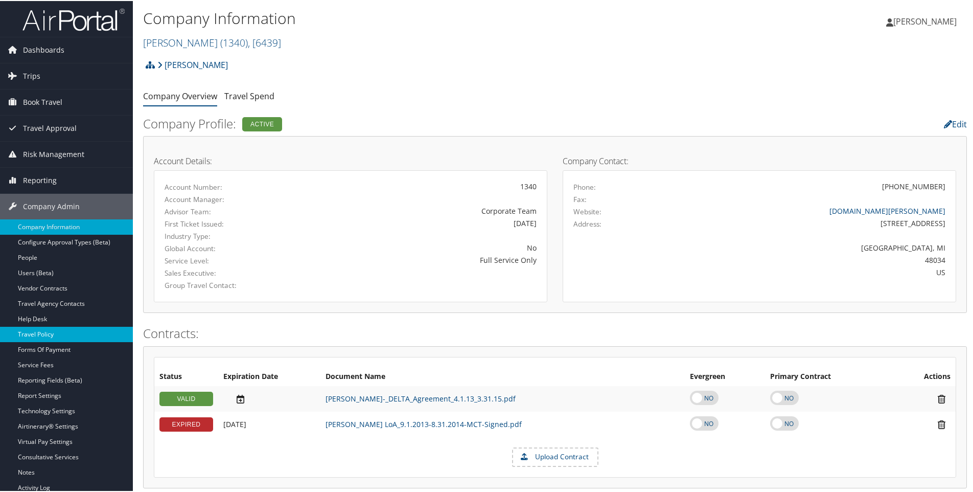
click at [26, 332] on link "Travel Policy" at bounding box center [66, 332] width 133 height 15
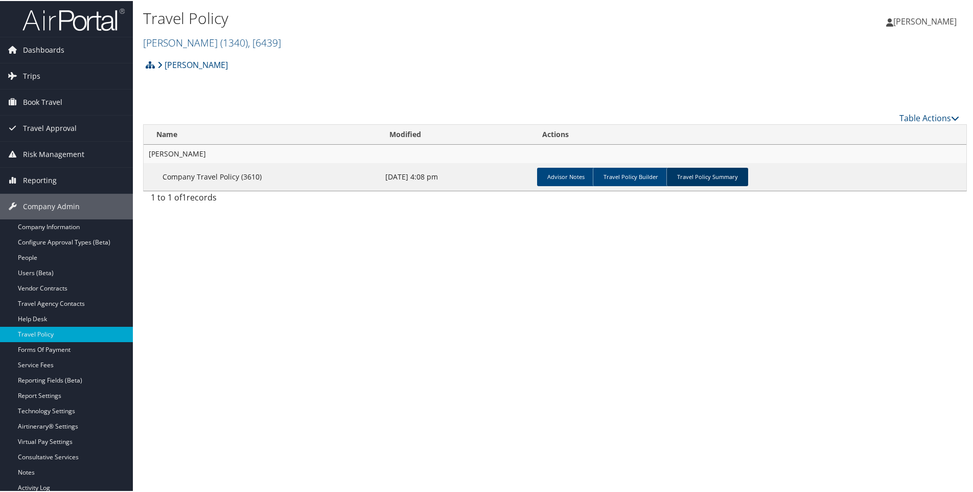
click at [707, 175] on link "Travel Policy Summary" at bounding box center [707, 176] width 82 height 18
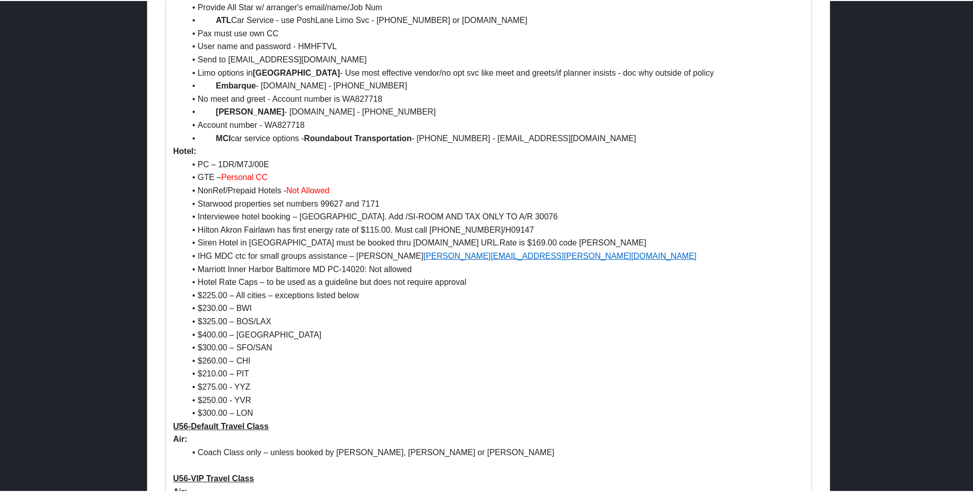
scroll to position [766, 0]
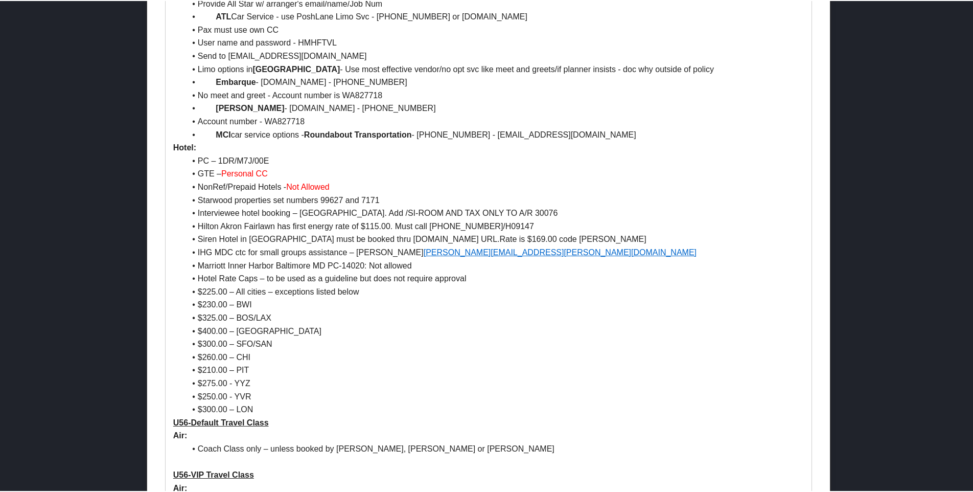
click at [293, 264] on li "Marriott Inner Harbor Baltimore MD PC-14020: Not allowed" at bounding box center [494, 264] width 618 height 13
click at [214, 264] on li "Marriott Inner Harbor at Camden Yards, Baltimore MD PC-14020: DO NOT BOOK" at bounding box center [494, 264] width 618 height 13
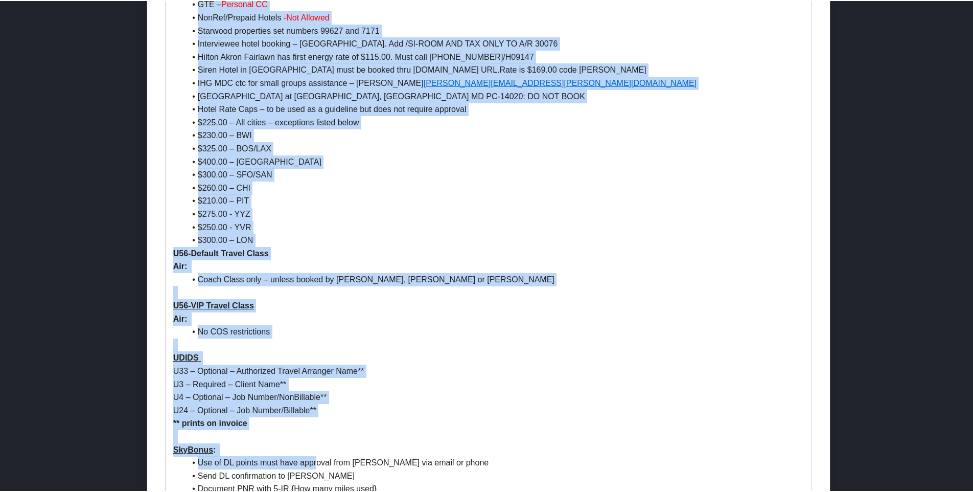
scroll to position [937, 0]
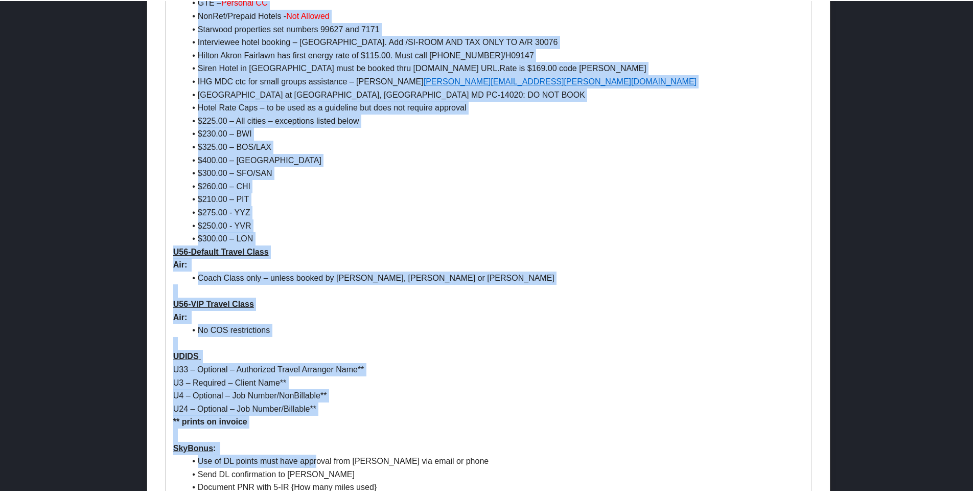
drag, startPoint x: 175, startPoint y: 153, endPoint x: 327, endPoint y: 240, distance: 174.9
copy div "Hotel: PC – 1DR/M7J/00E GTE – Personal CC NonRef/Prepaid Hotels - Not Allowed S…"
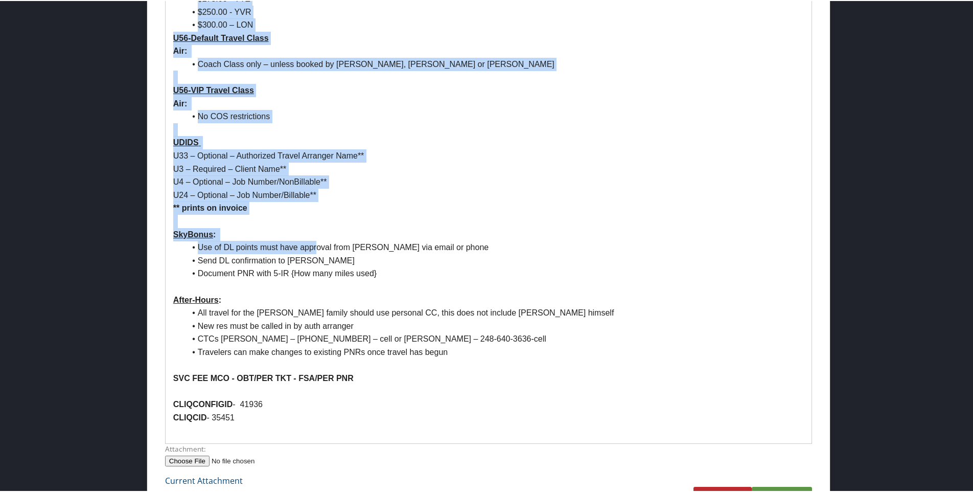
scroll to position [1193, 0]
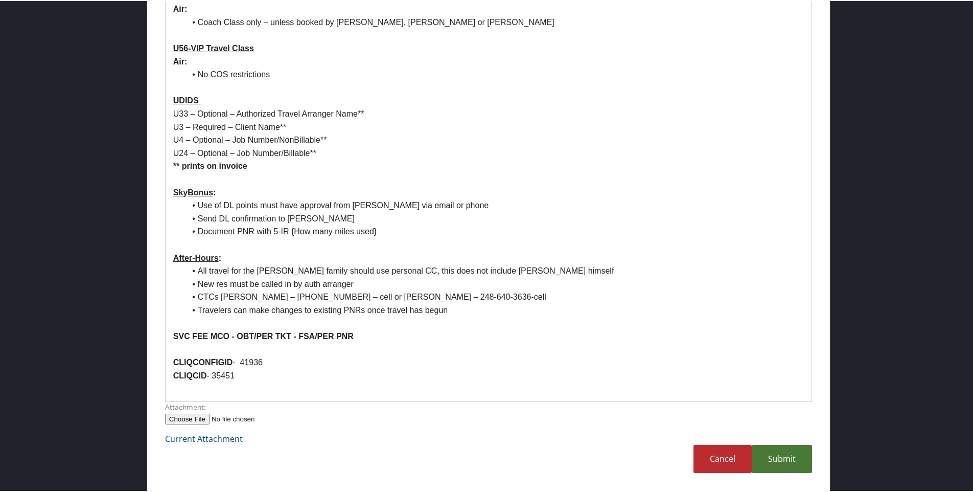
click at [791, 467] on link "Submit" at bounding box center [782, 458] width 60 height 28
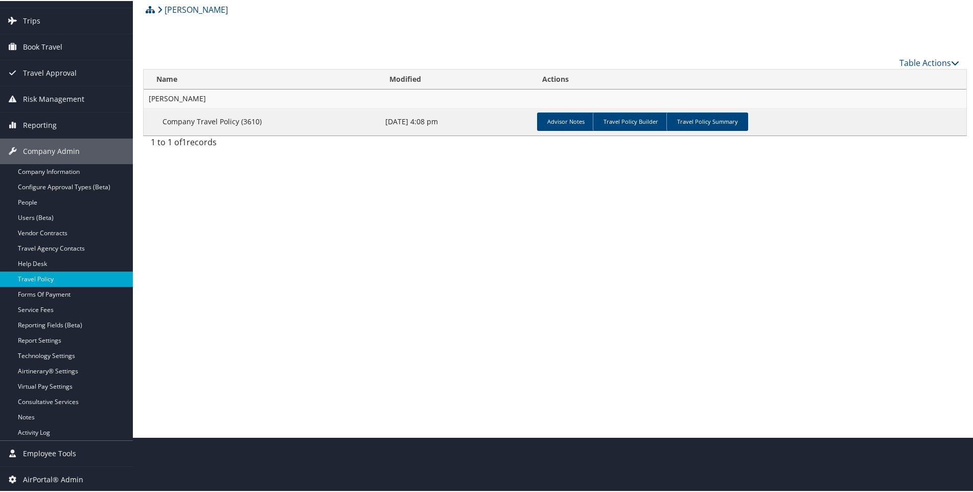
scroll to position [55, 0]
